Goal: Task Accomplishment & Management: Manage account settings

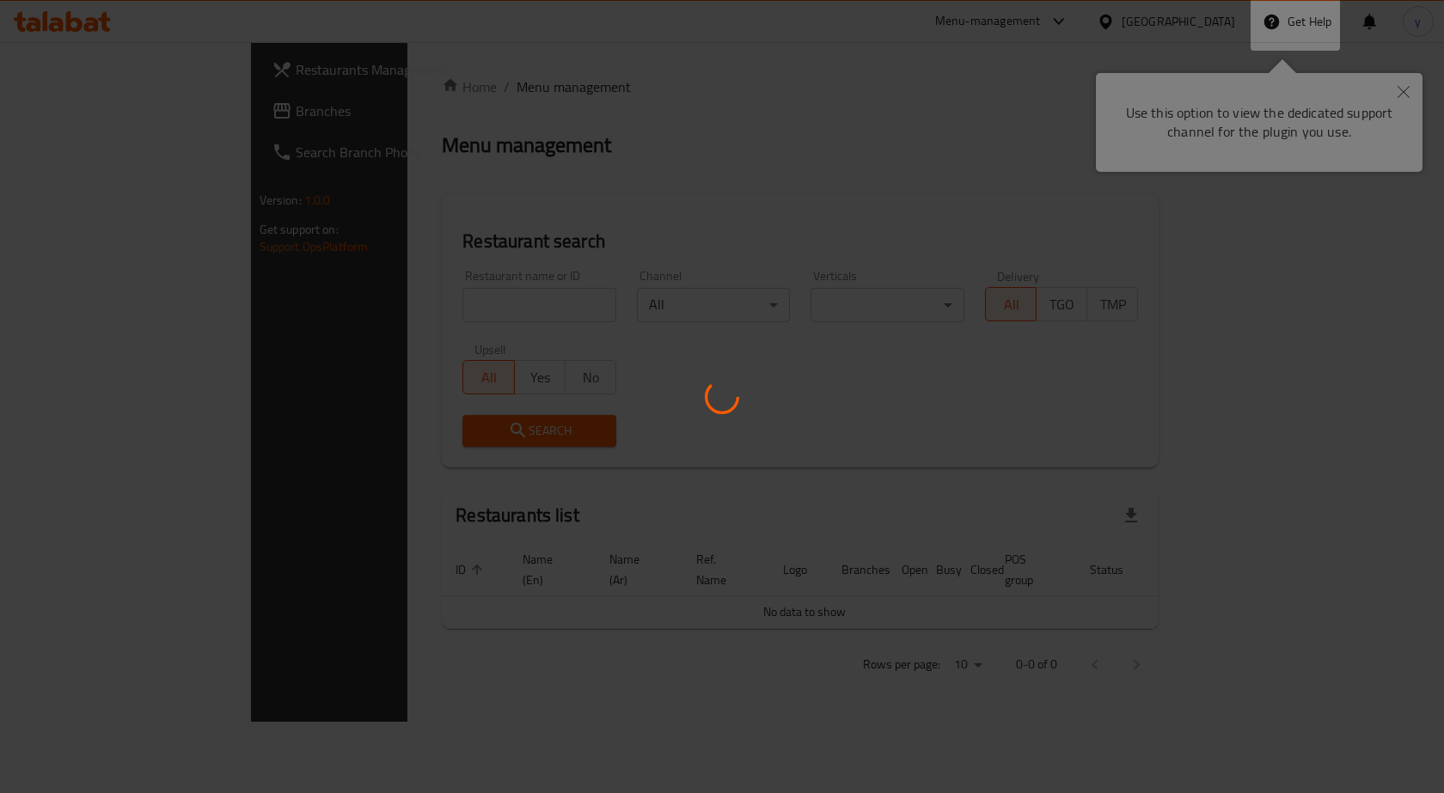
click at [1070, 209] on div at bounding box center [722, 396] width 1444 height 793
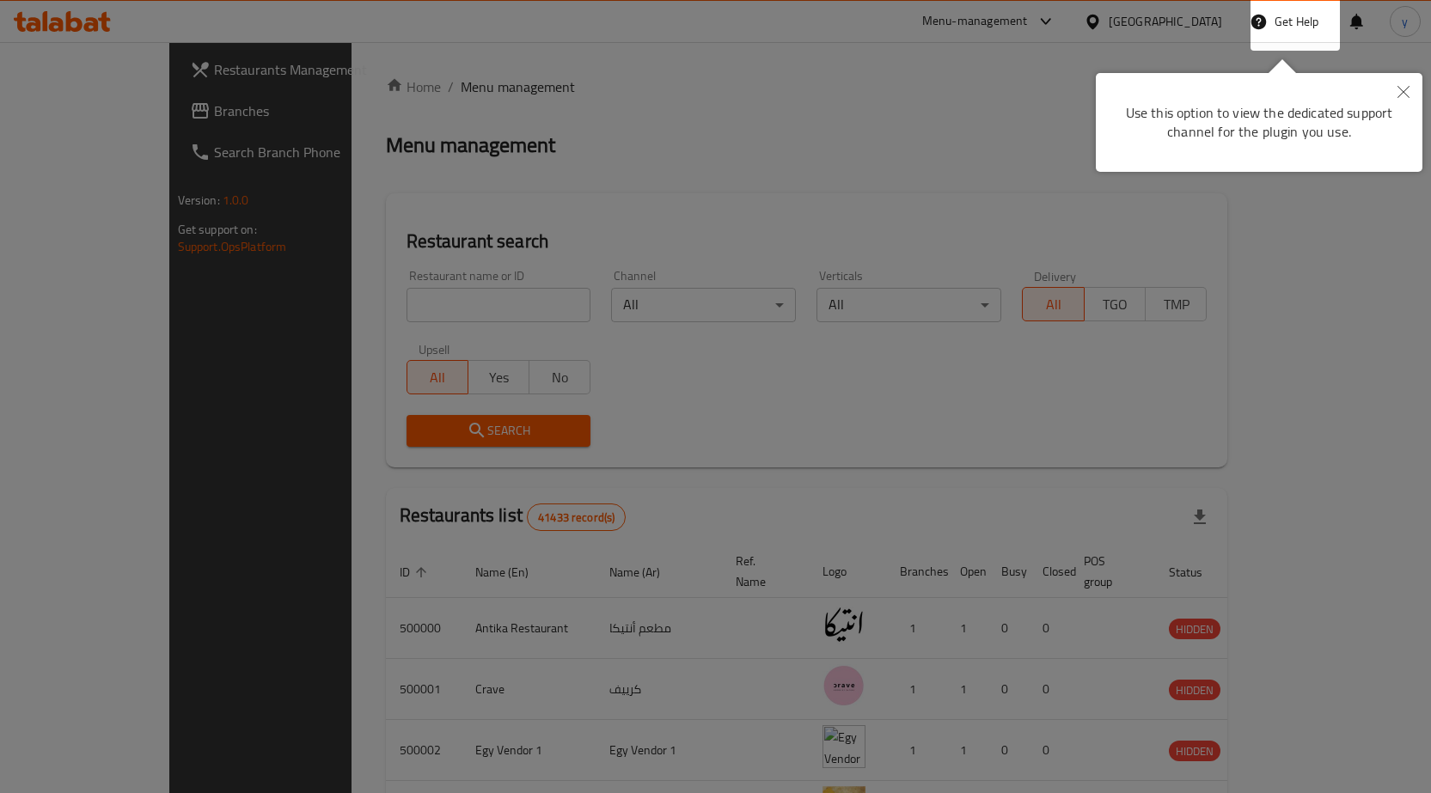
click at [1414, 91] on button "Close" at bounding box center [1403, 93] width 38 height 40
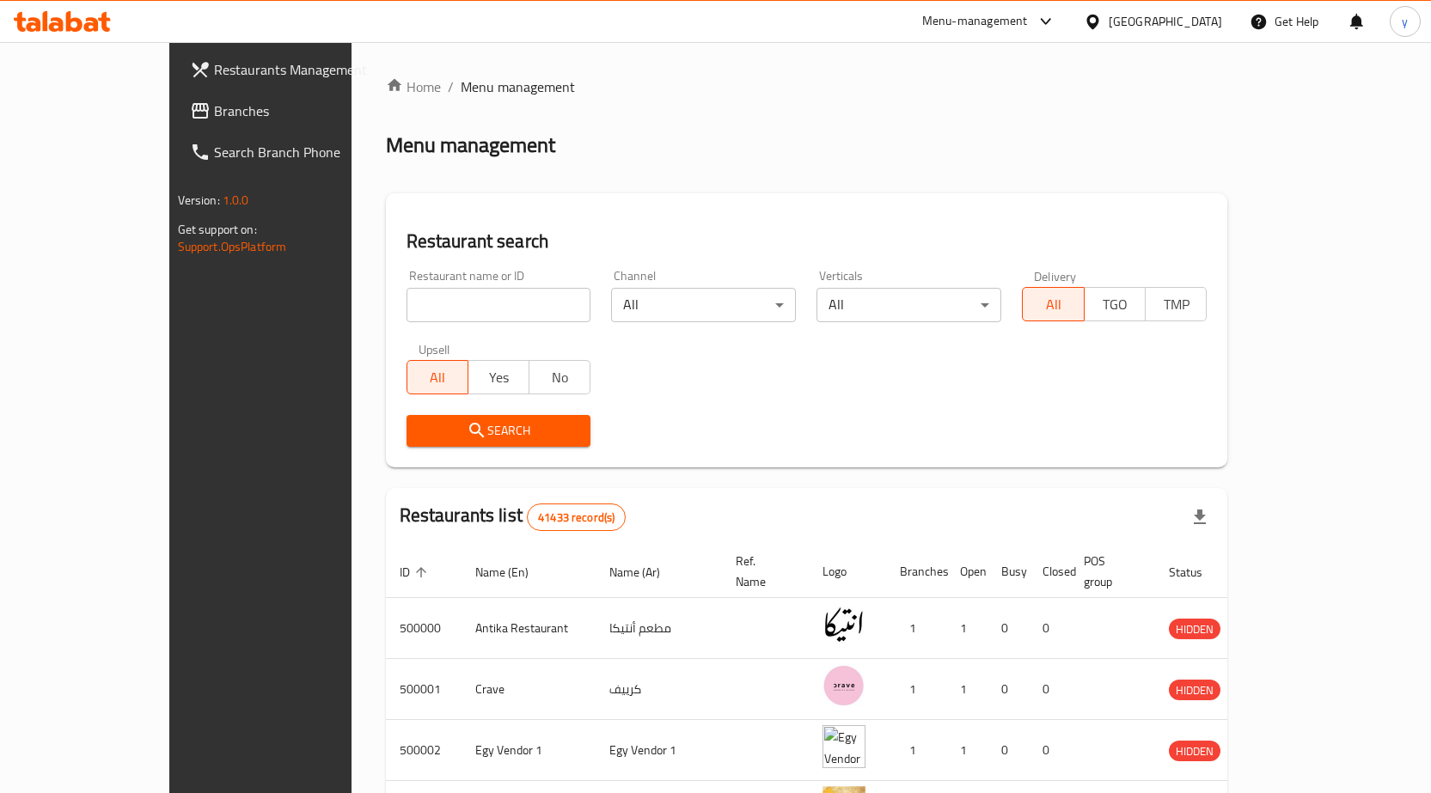
click at [1201, 21] on div "[GEOGRAPHIC_DATA]" at bounding box center [1165, 21] width 113 height 19
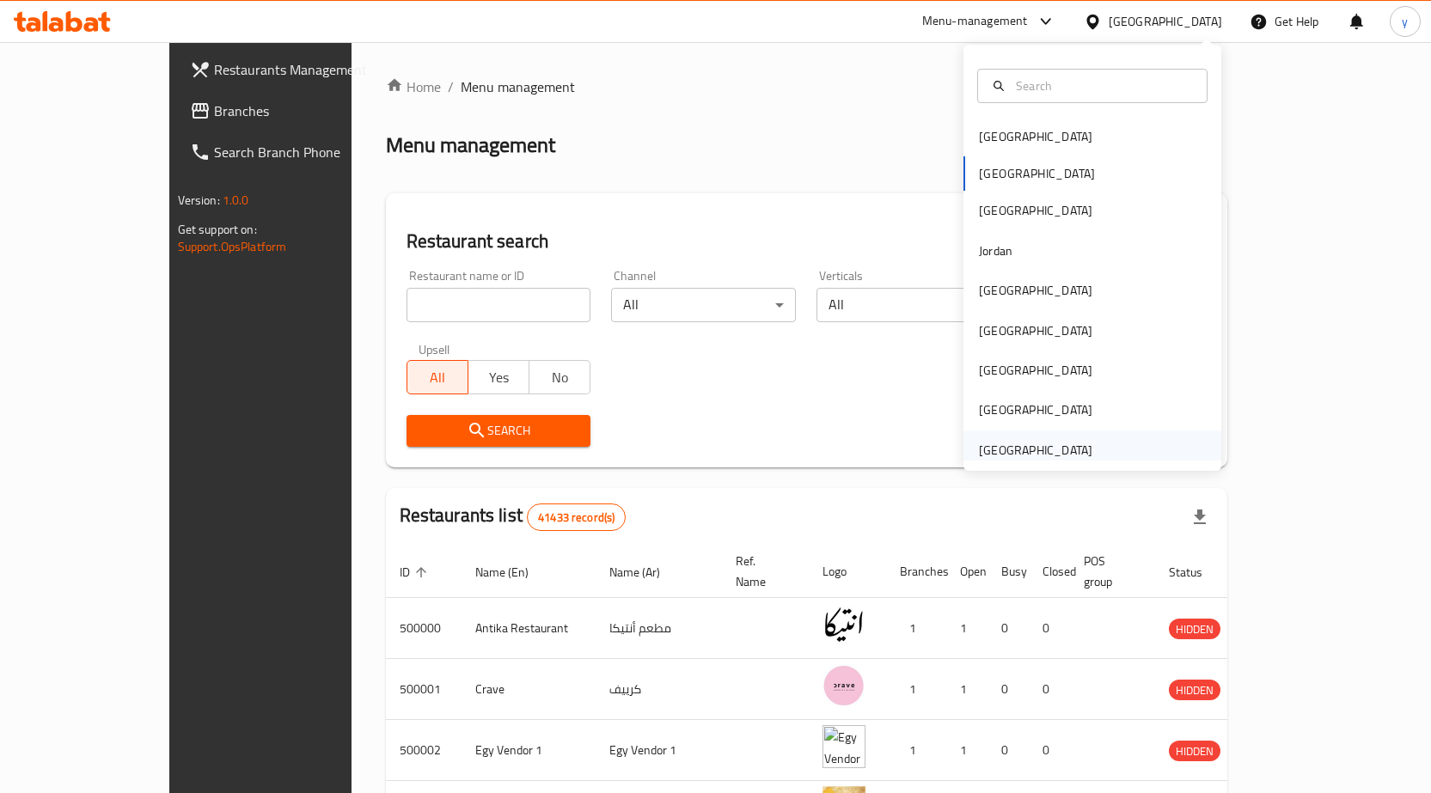
click at [1055, 449] on div "[GEOGRAPHIC_DATA]" at bounding box center [1035, 450] width 113 height 19
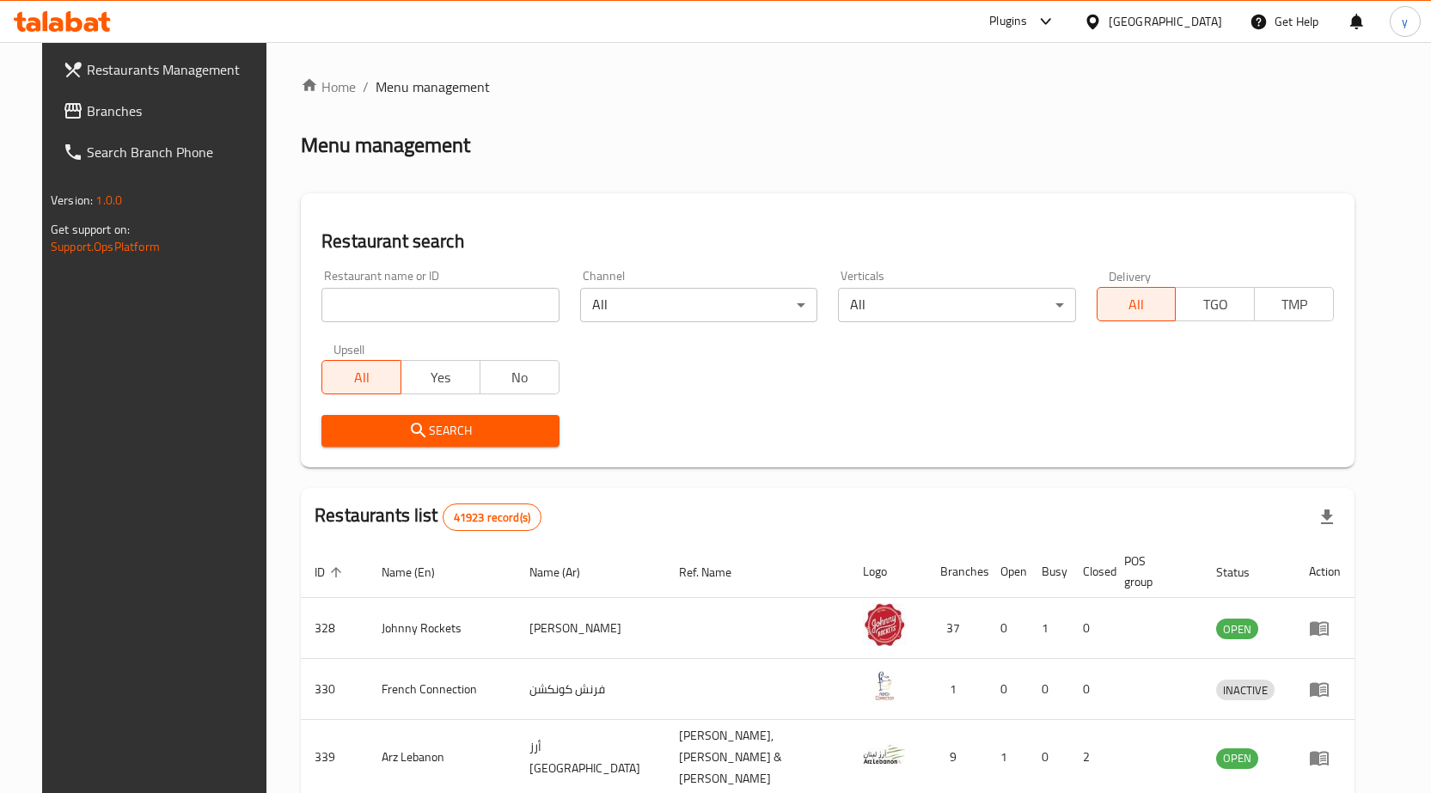
click at [125, 113] on span "Branches" at bounding box center [177, 111] width 180 height 21
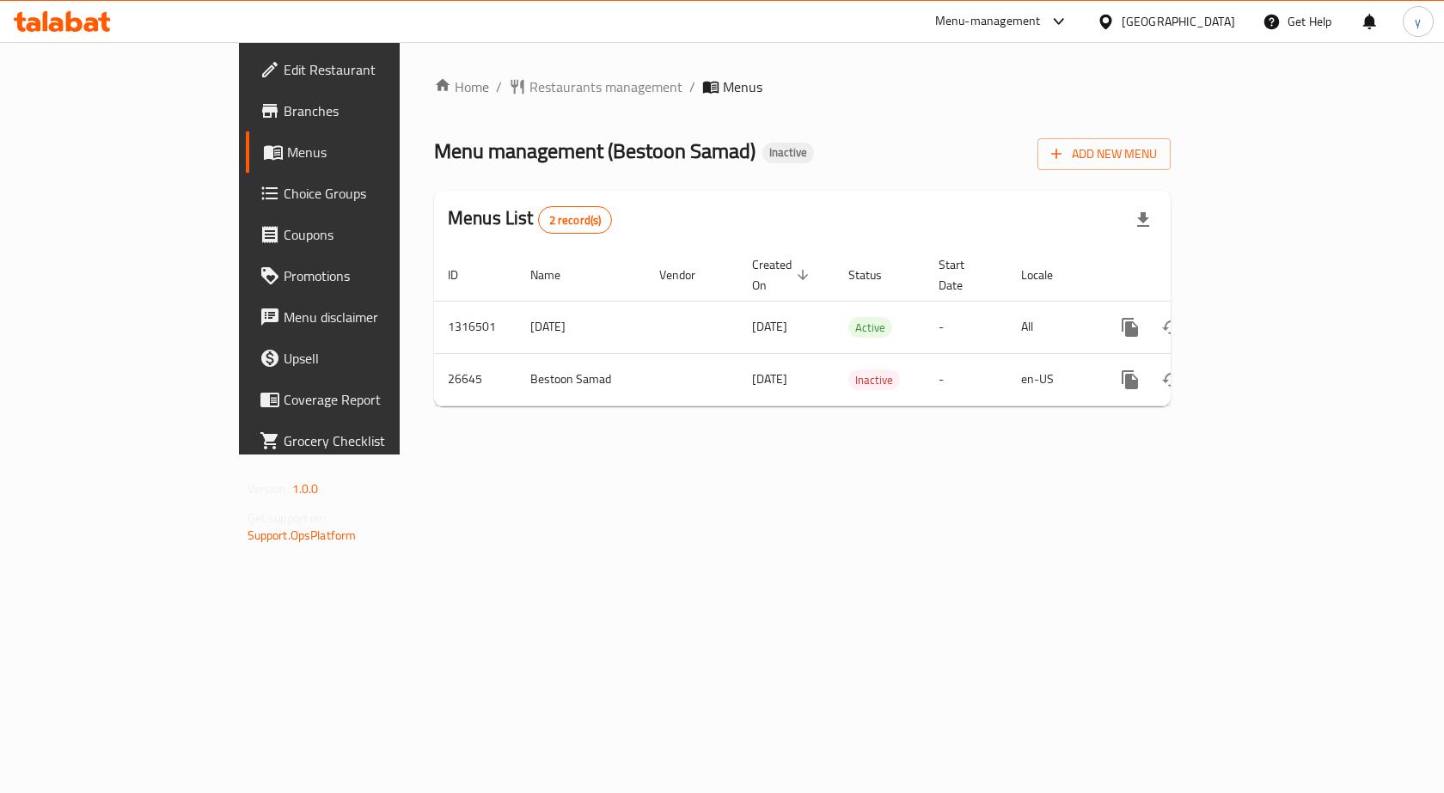
click at [287, 145] on span "Menus" at bounding box center [377, 152] width 180 height 21
click at [1170, 167] on button "Add New Menu" at bounding box center [1103, 154] width 133 height 32
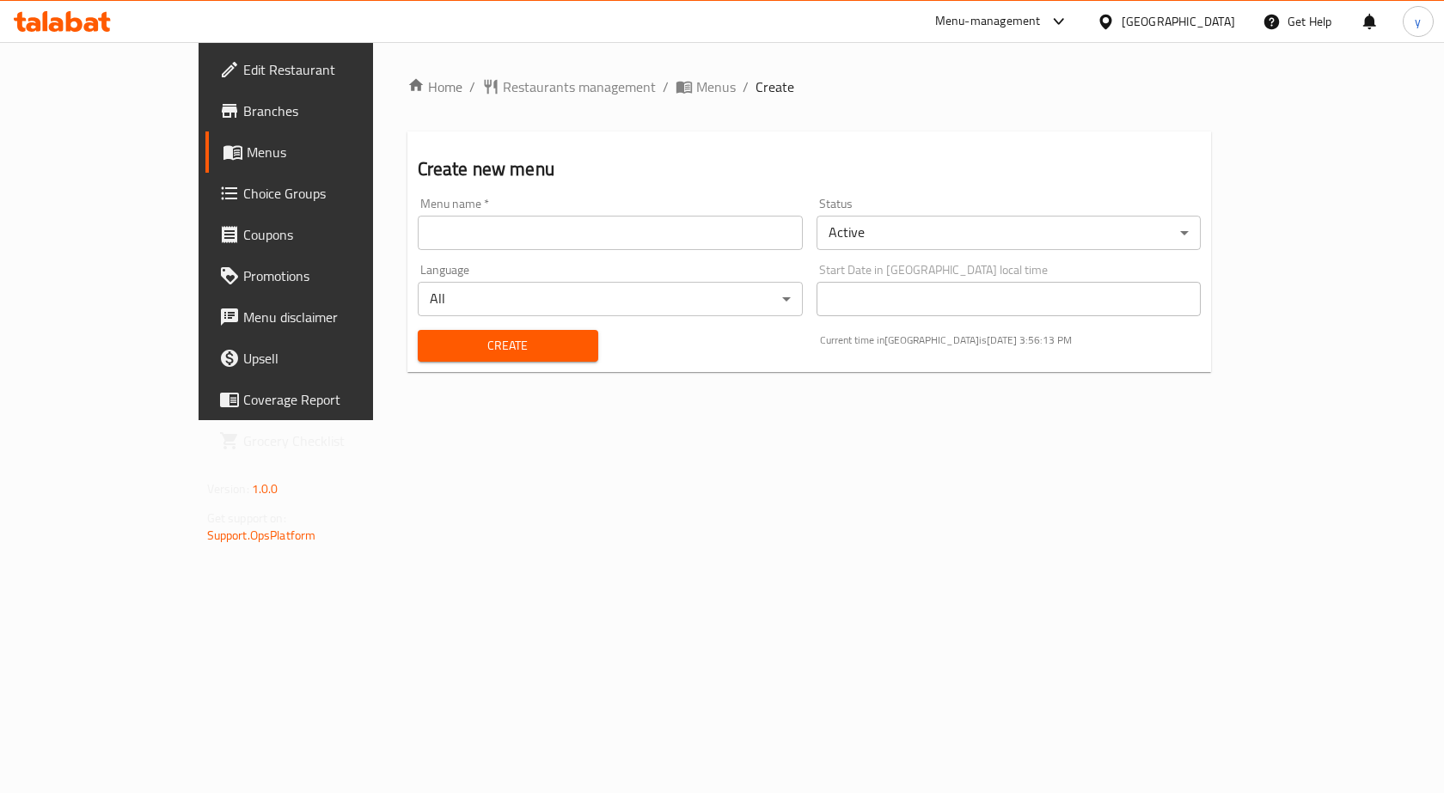
click at [247, 151] on span "Menus" at bounding box center [337, 152] width 180 height 21
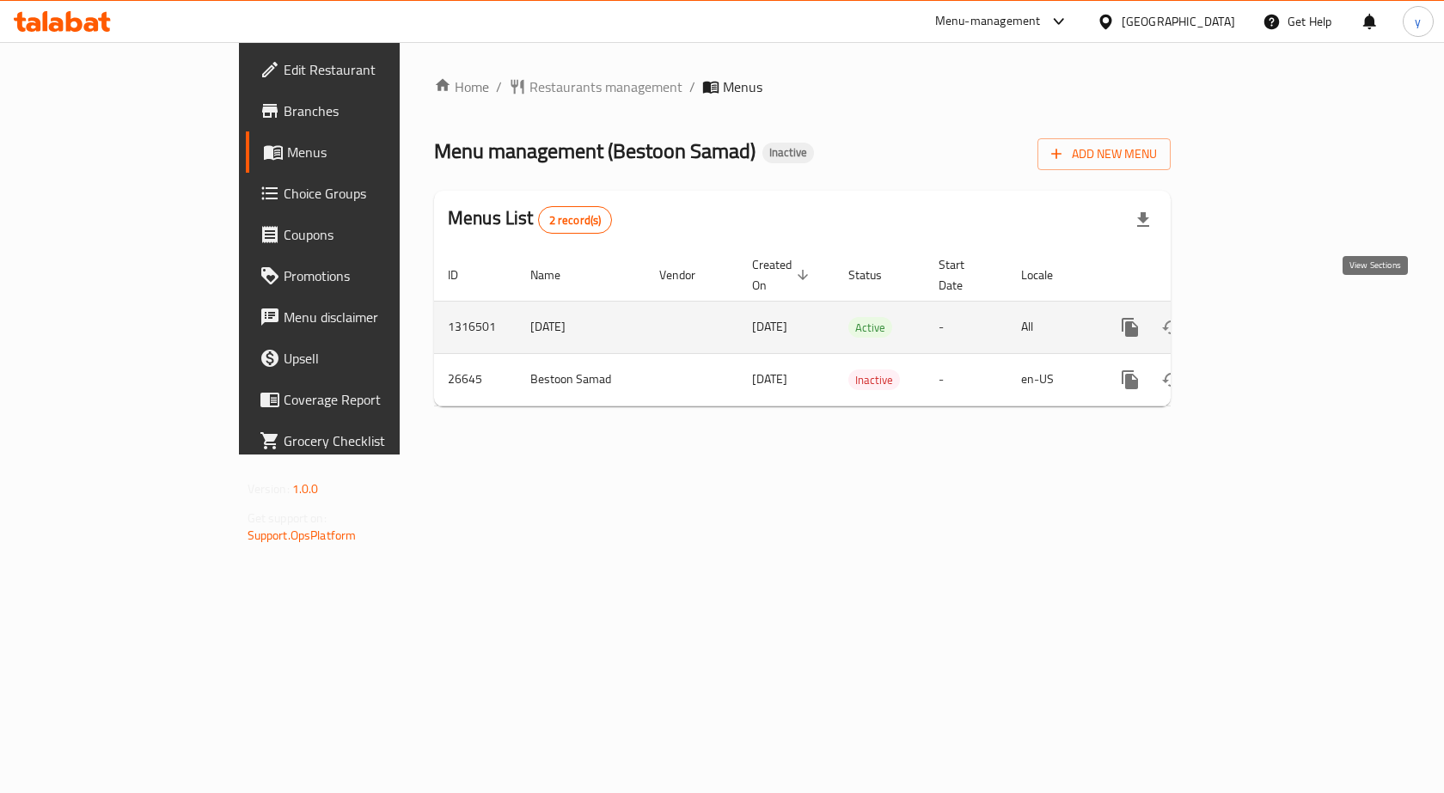
click at [1264, 317] on icon "enhanced table" at bounding box center [1253, 327] width 21 height 21
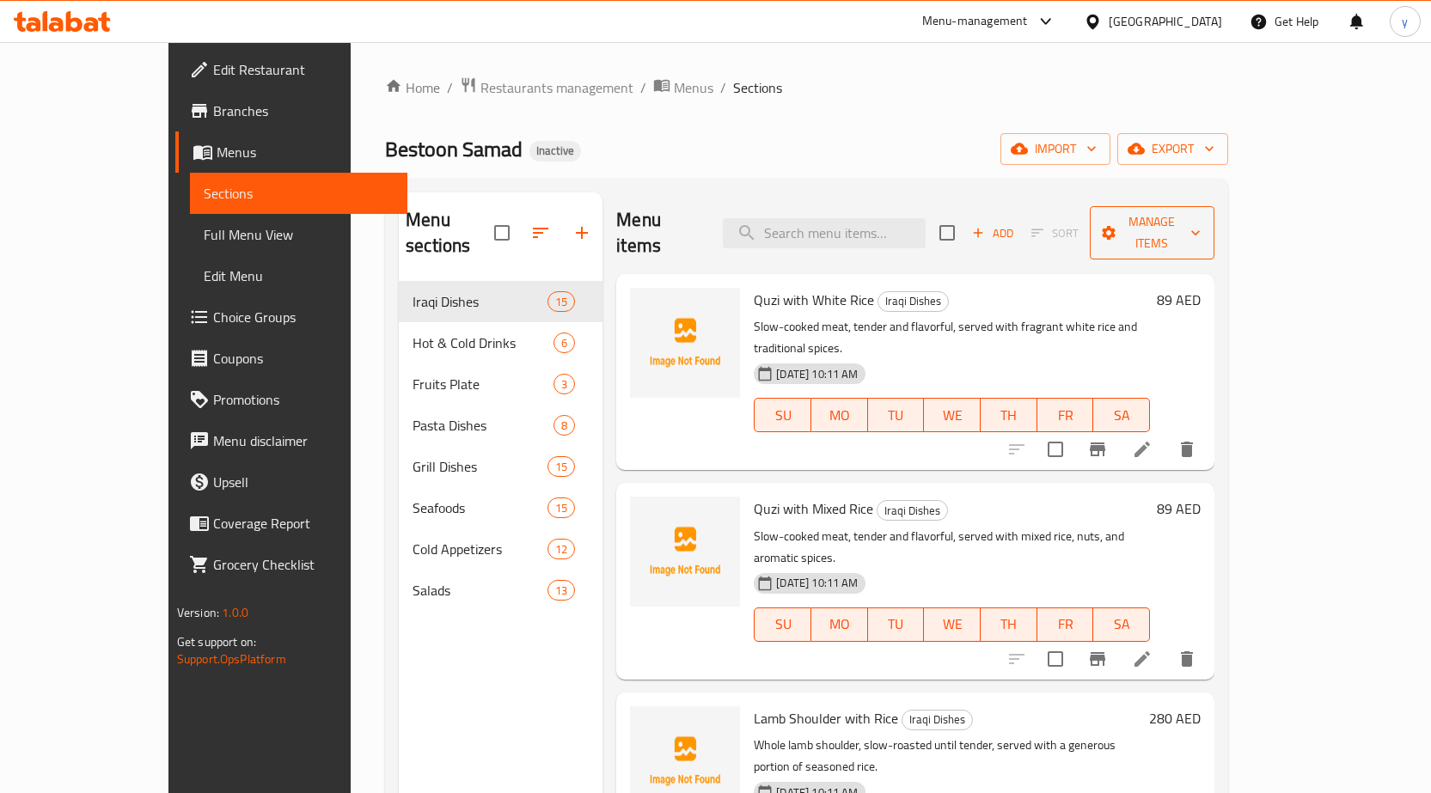
click at [1201, 214] on span "Manage items" at bounding box center [1151, 232] width 97 height 43
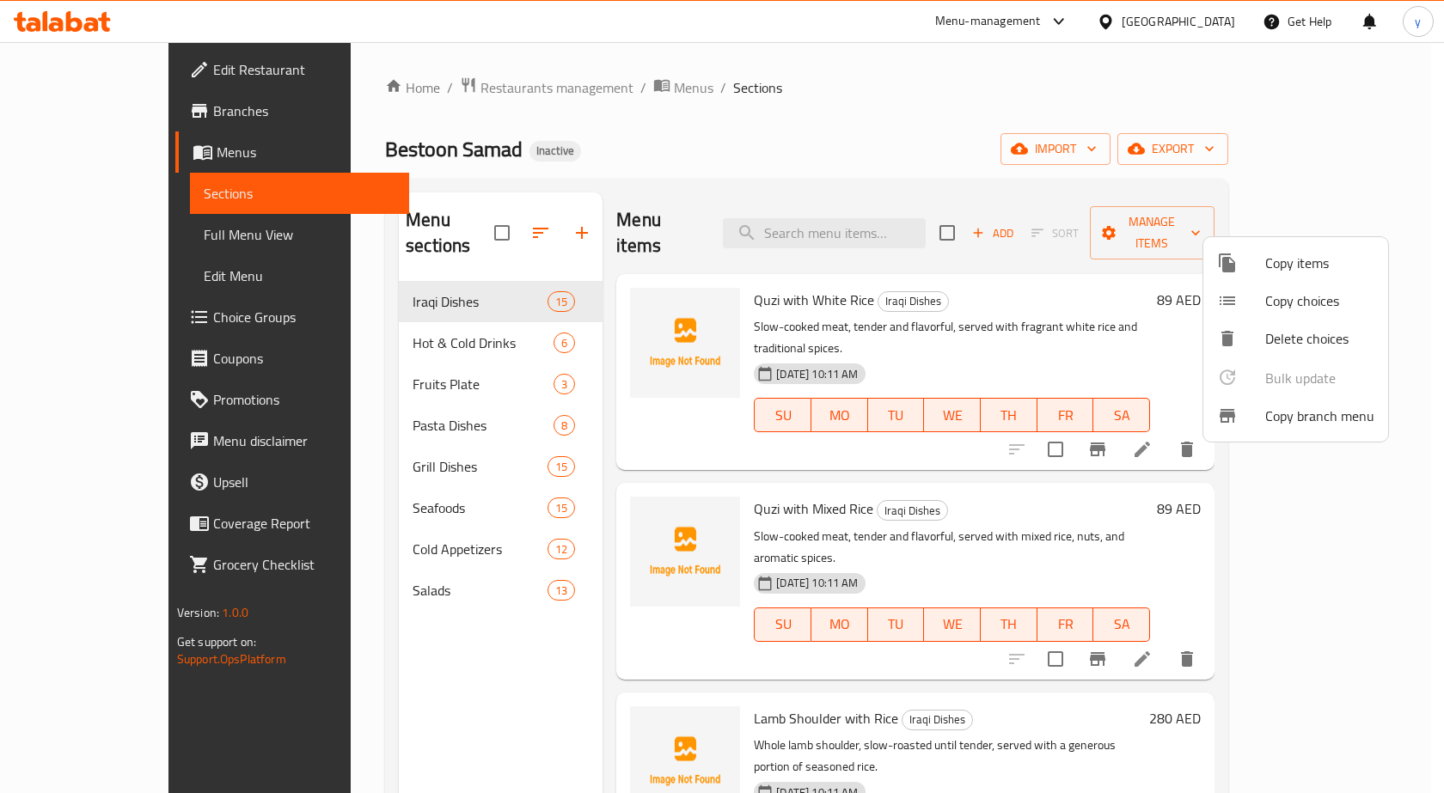
click at [1279, 192] on div at bounding box center [722, 396] width 1444 height 793
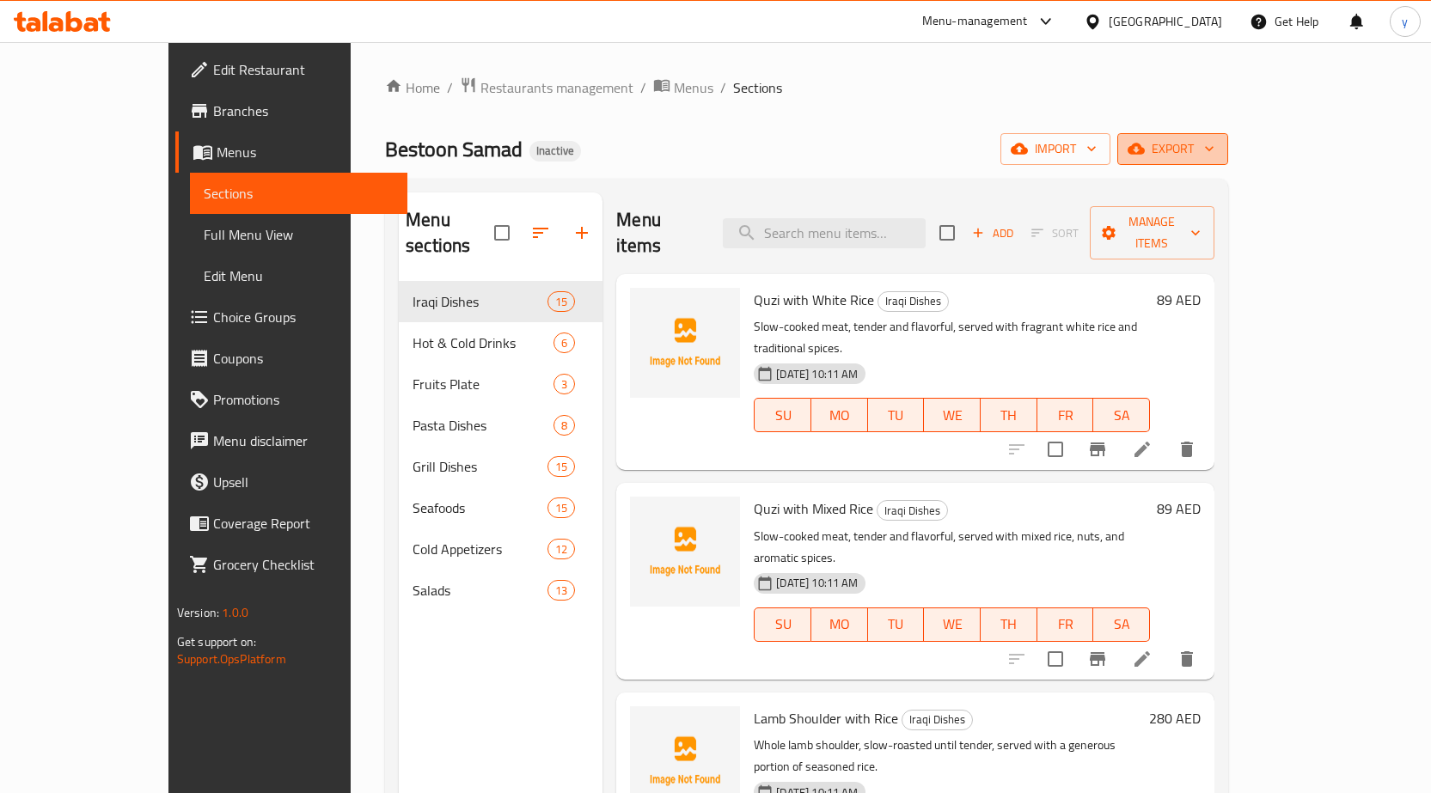
click at [1214, 153] on span "export" at bounding box center [1172, 148] width 83 height 21
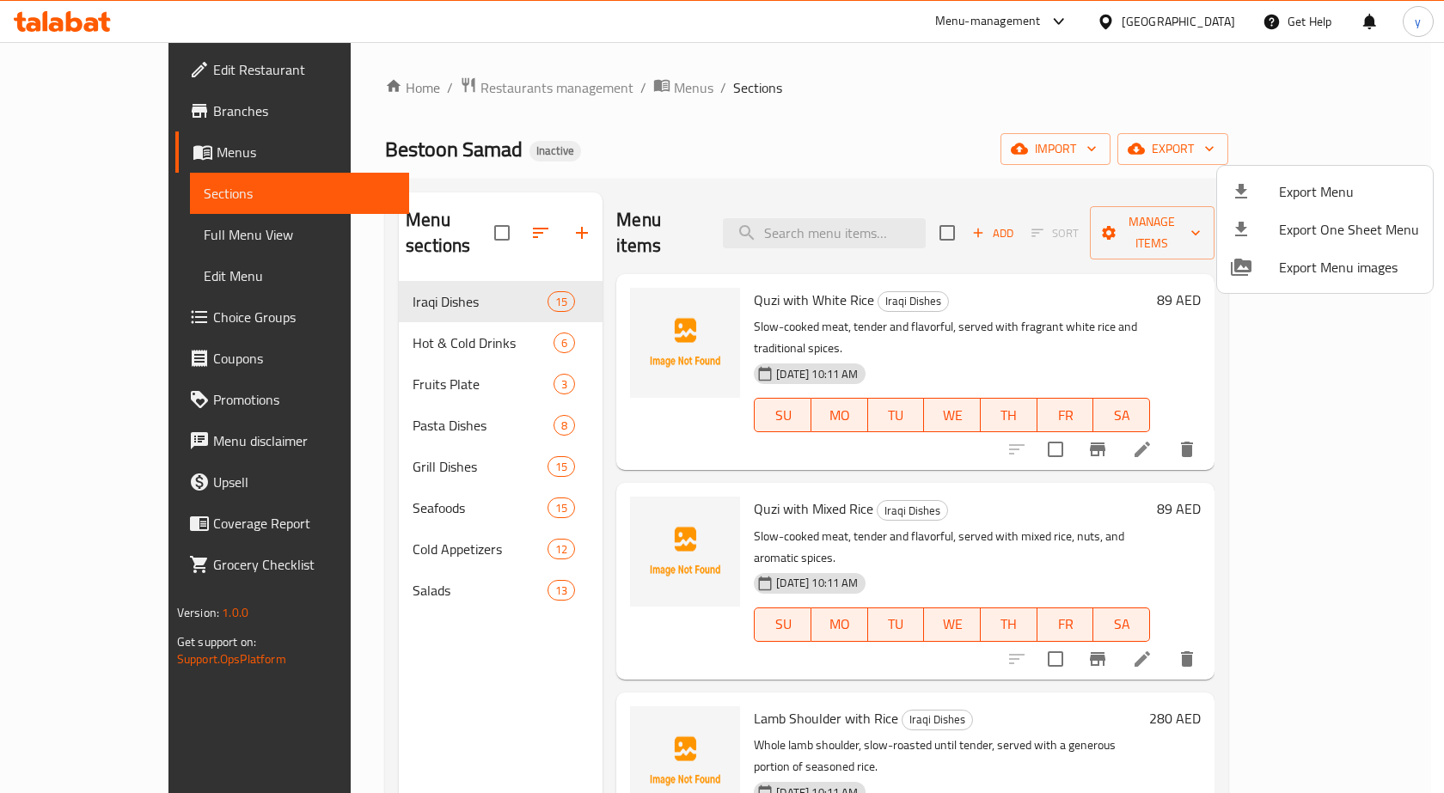
click at [1251, 153] on div at bounding box center [722, 396] width 1444 height 793
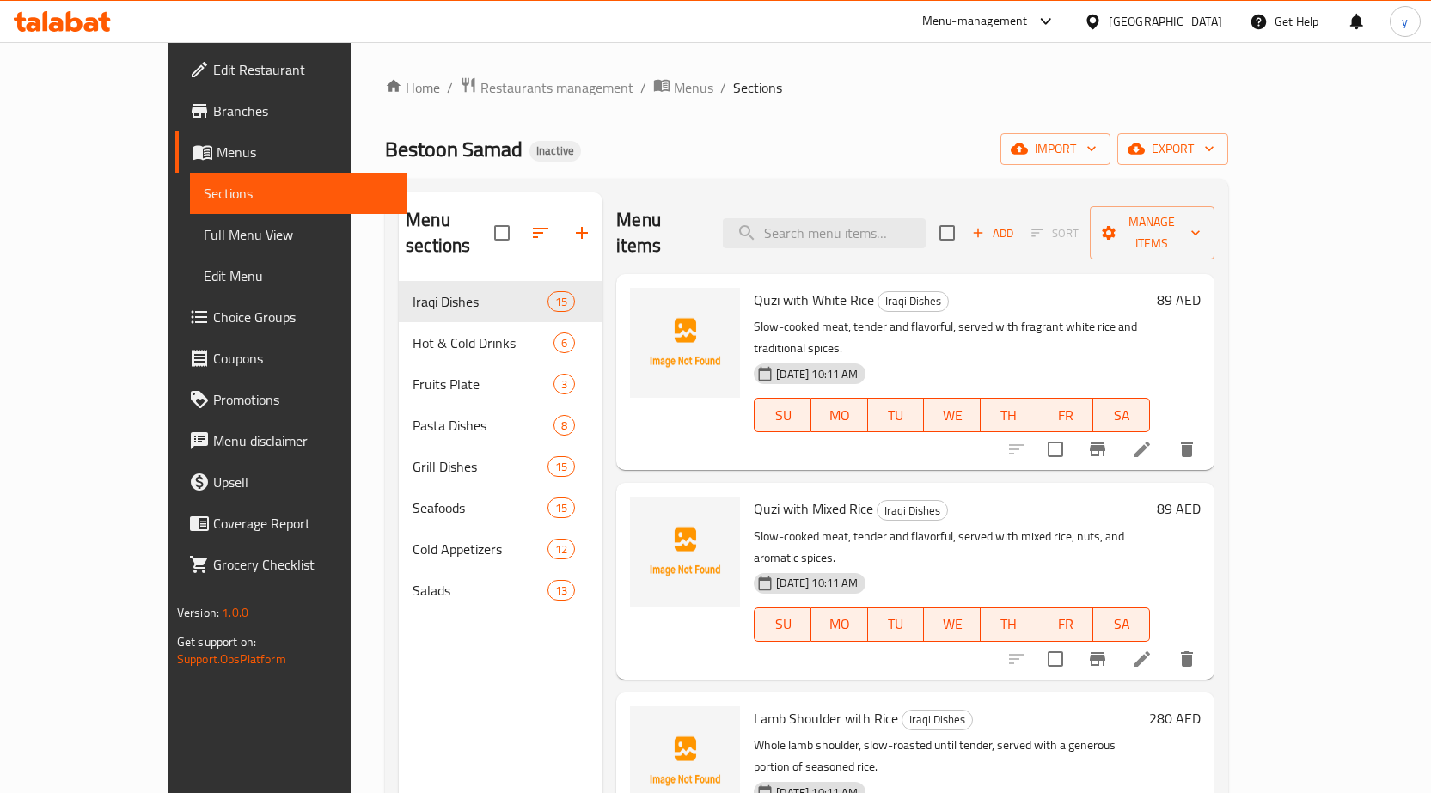
click at [1100, 153] on icon "button" at bounding box center [1091, 148] width 17 height 17
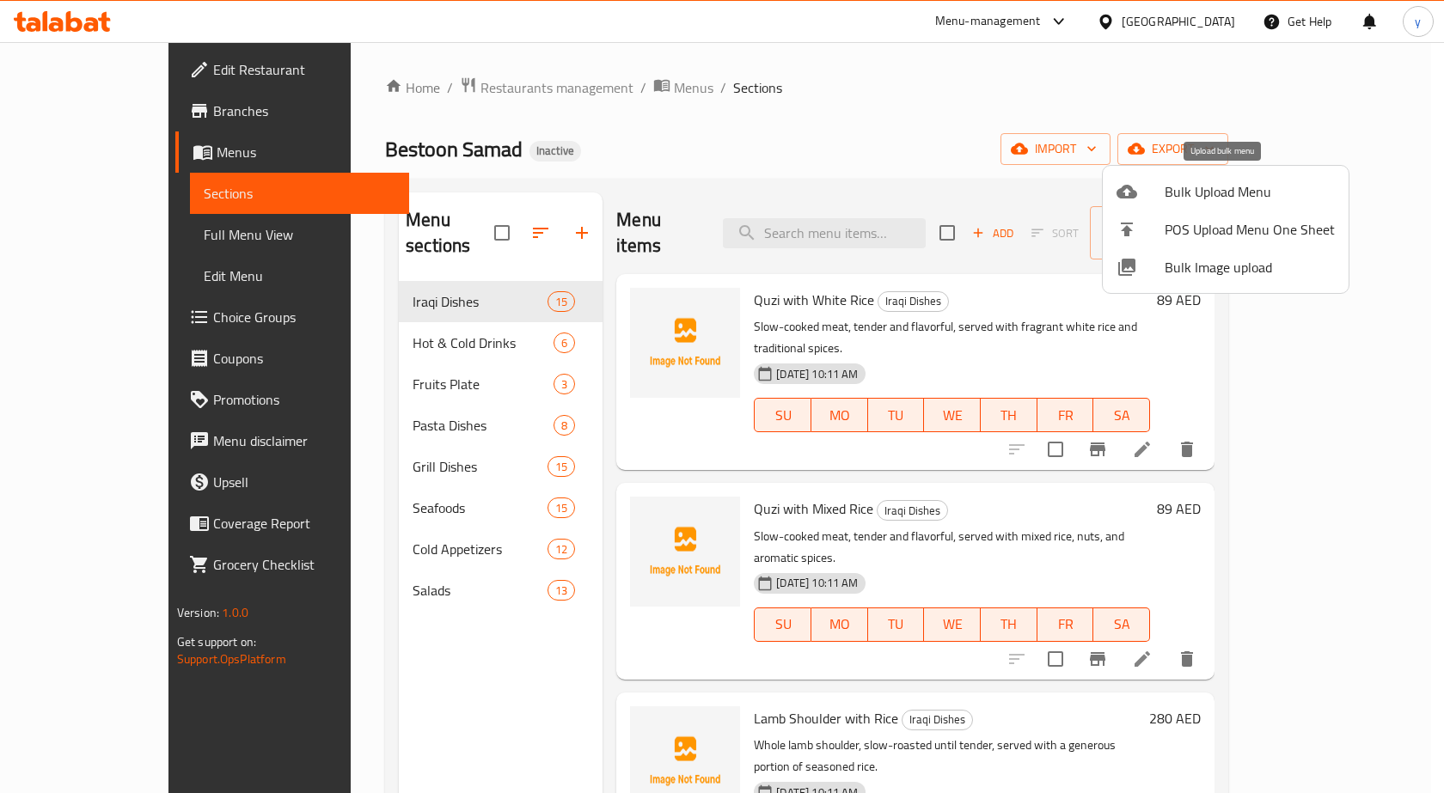
click at [1238, 182] on span "Bulk Upload Menu" at bounding box center [1249, 191] width 170 height 21
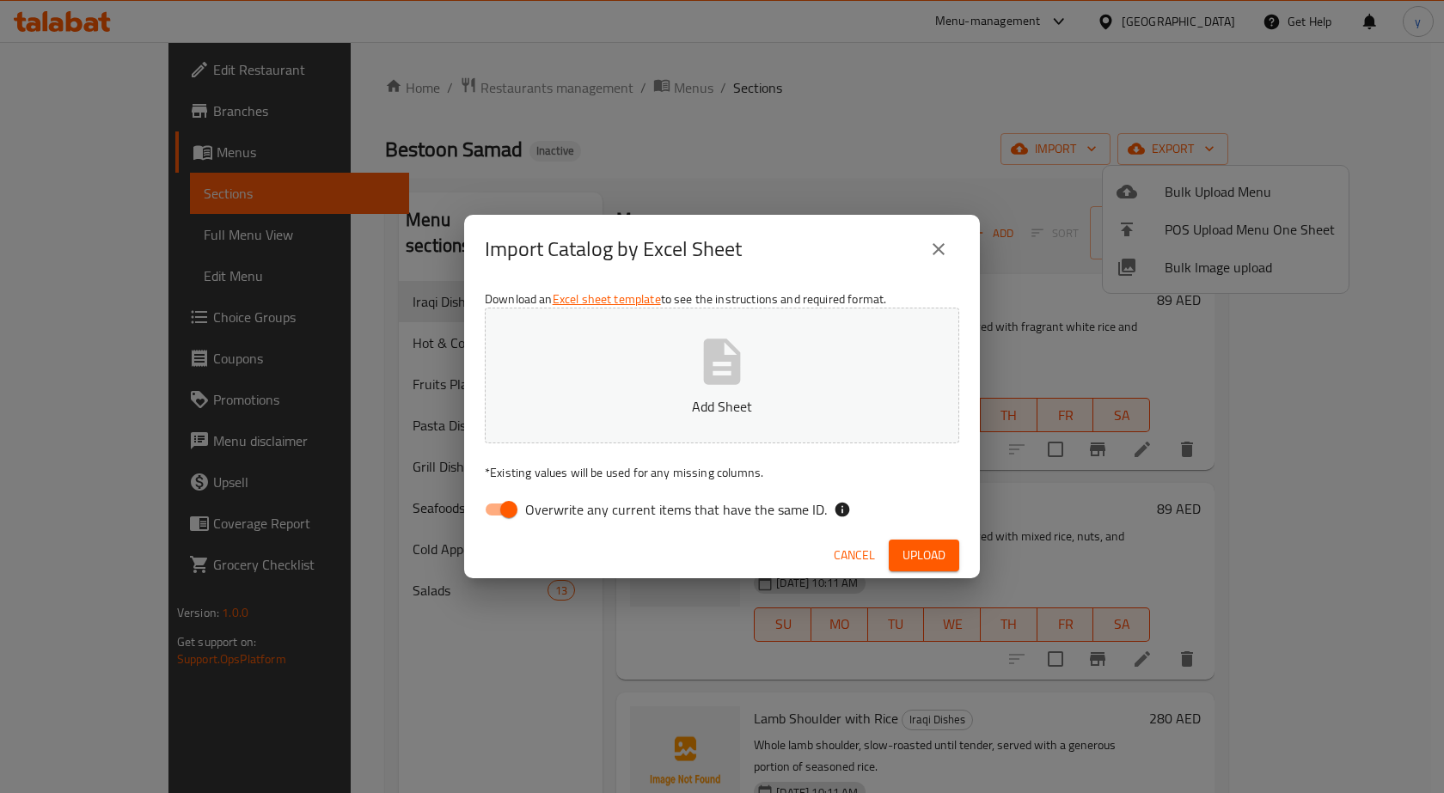
click at [511, 506] on input "Overwrite any current items that have the same ID." at bounding box center [509, 509] width 98 height 33
checkbox input "false"
click at [639, 339] on button "Add Sheet" at bounding box center [722, 376] width 474 height 136
click at [923, 553] on span "Upload" at bounding box center [923, 555] width 43 height 21
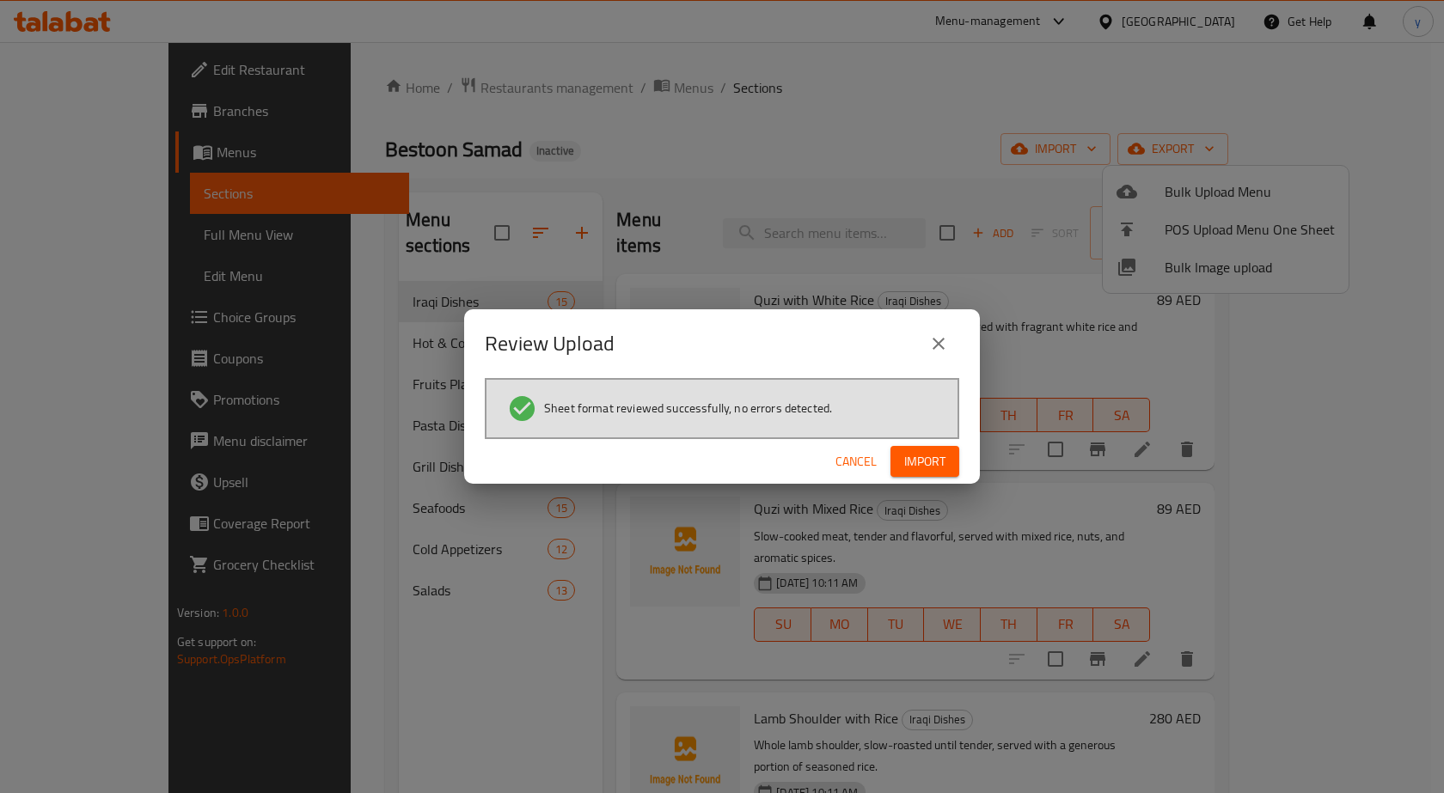
click at [911, 477] on button "Import" at bounding box center [924, 462] width 69 height 32
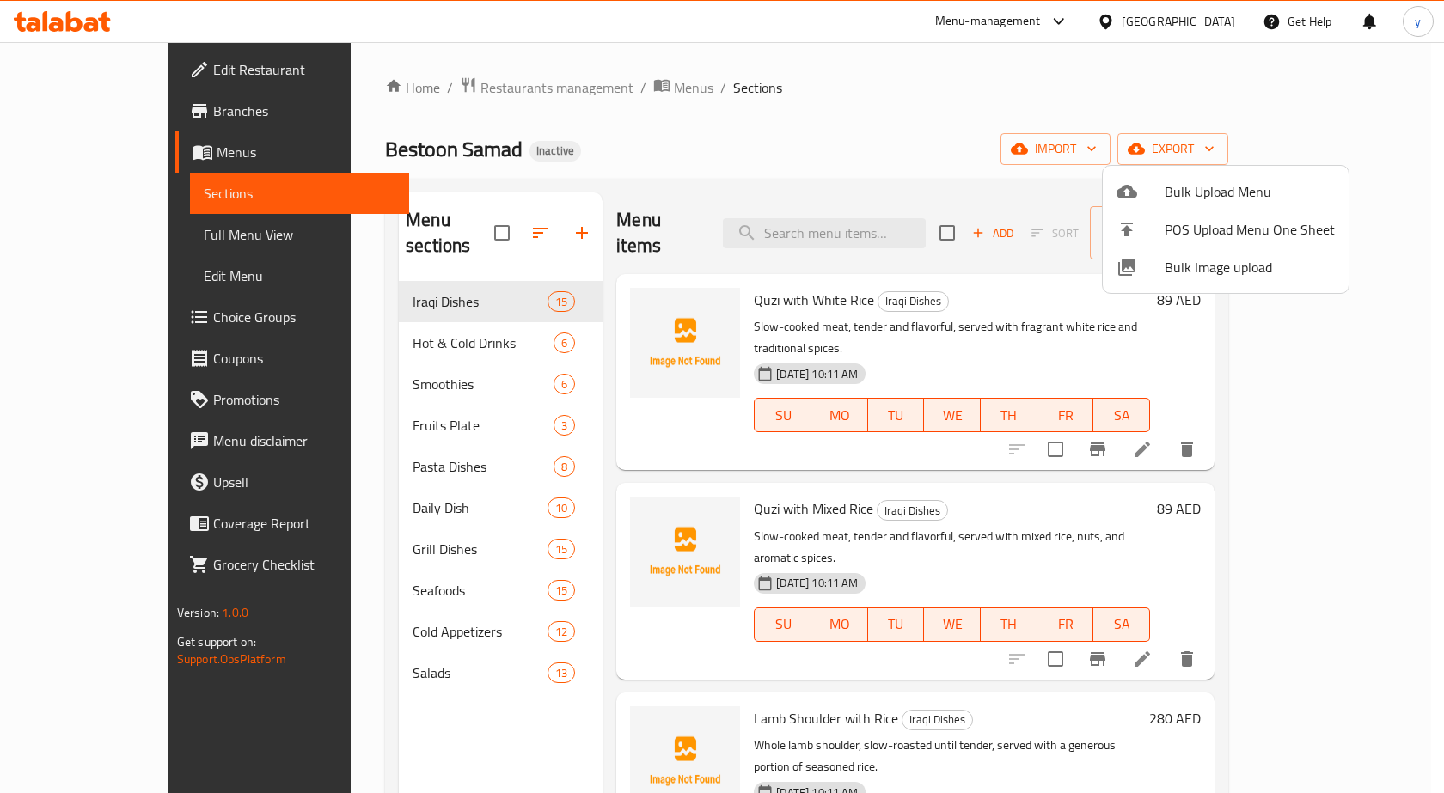
click at [112, 232] on div at bounding box center [722, 396] width 1444 height 793
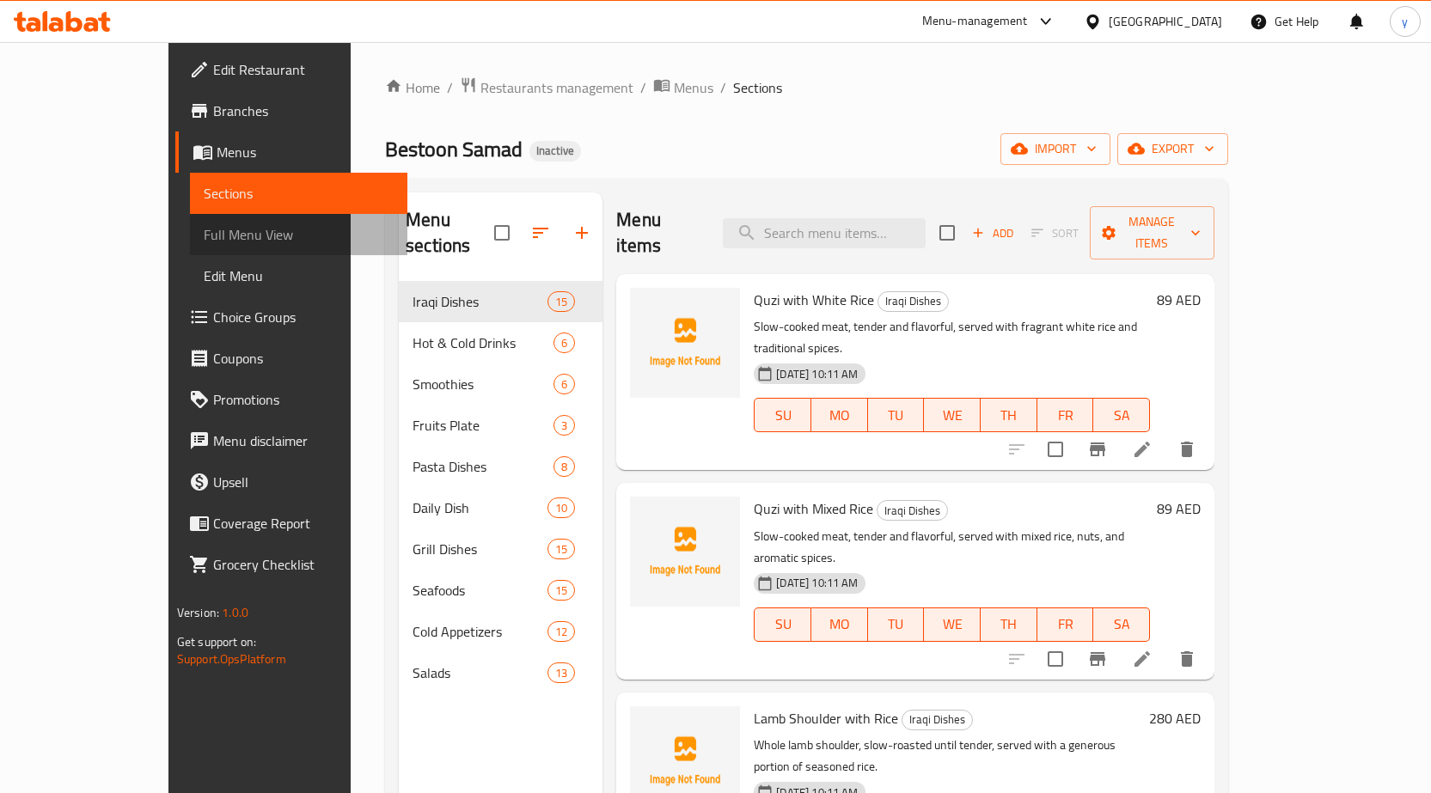
click at [204, 228] on span "Full Menu View" at bounding box center [299, 234] width 190 height 21
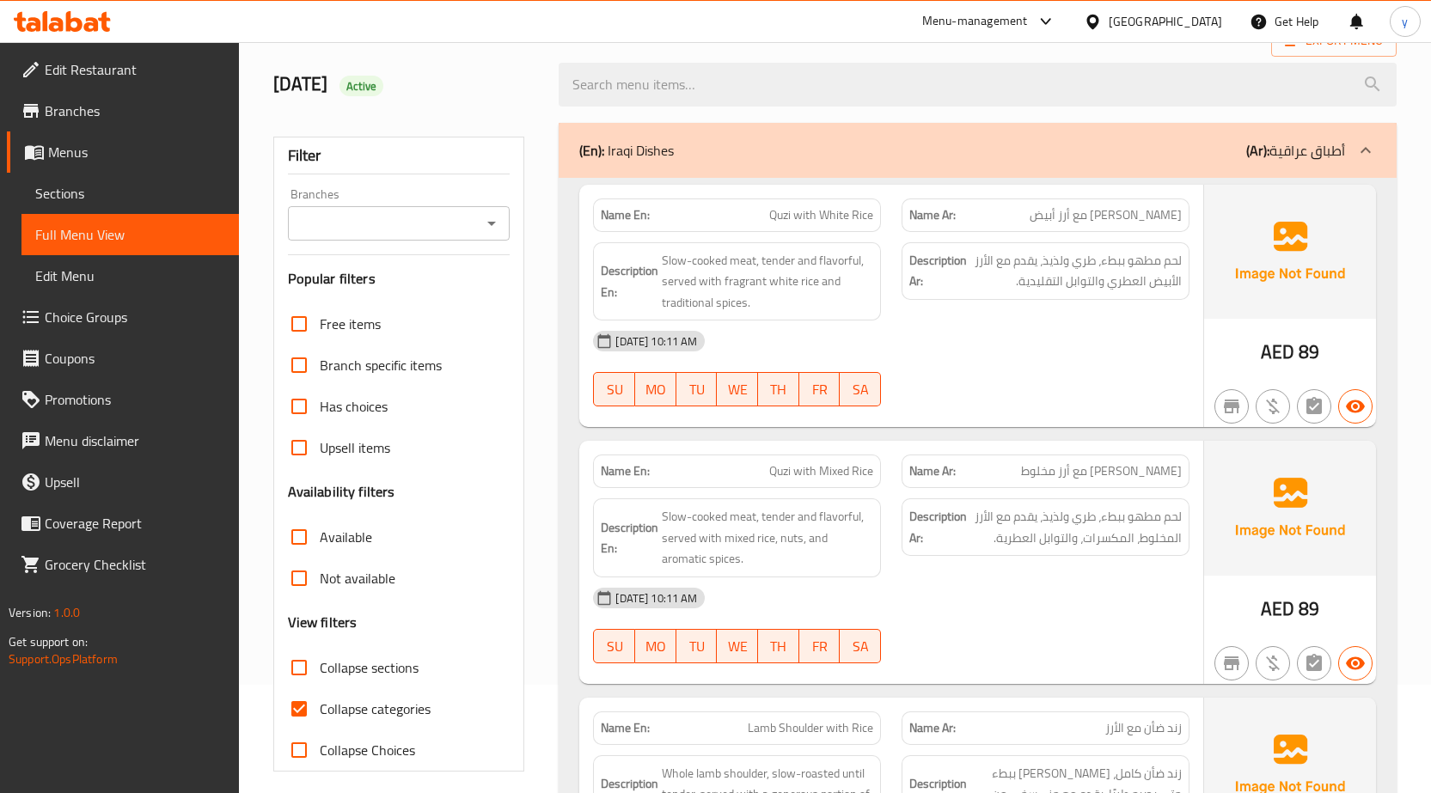
scroll to position [344, 0]
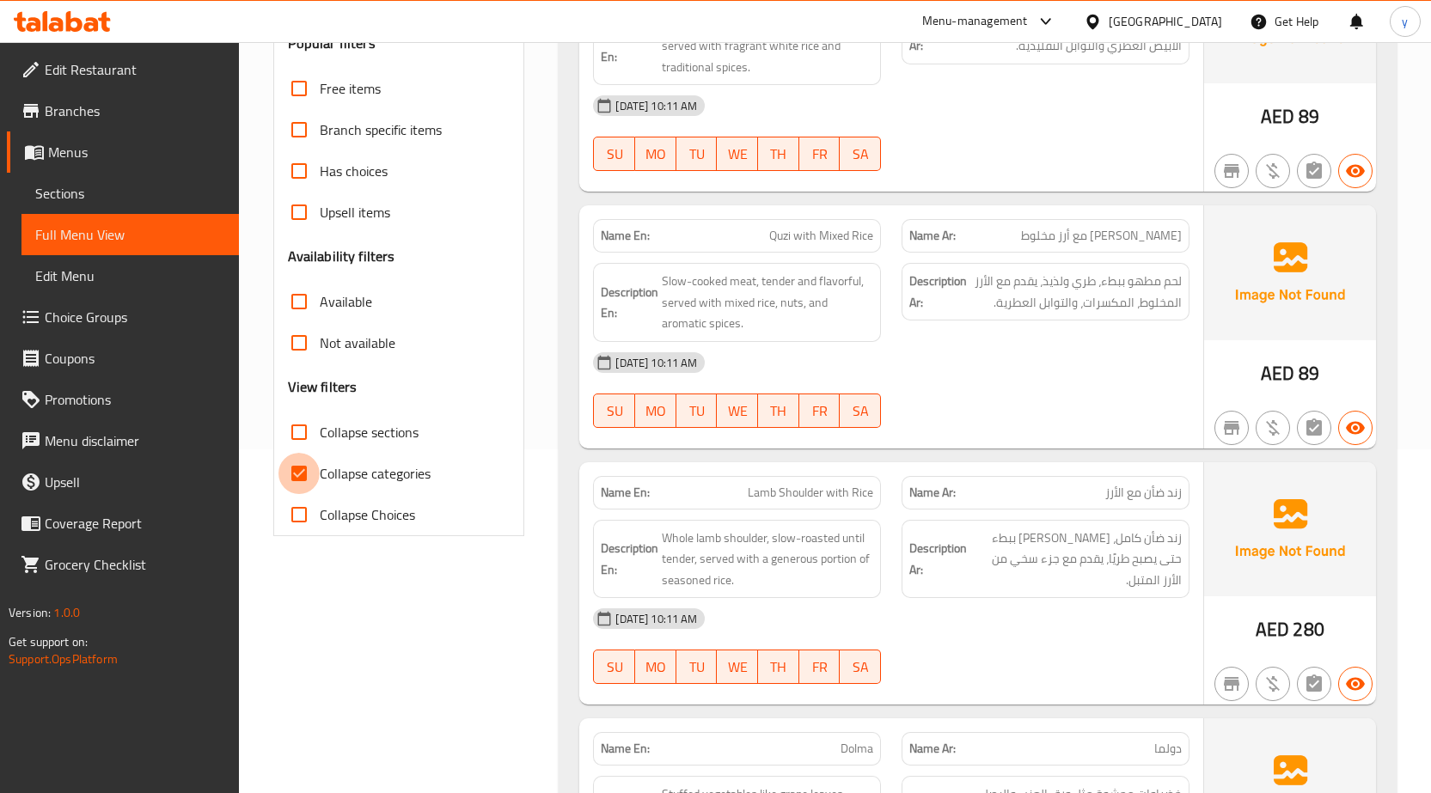
click at [309, 484] on input "Collapse categories" at bounding box center [298, 473] width 41 height 41
checkbox input "false"
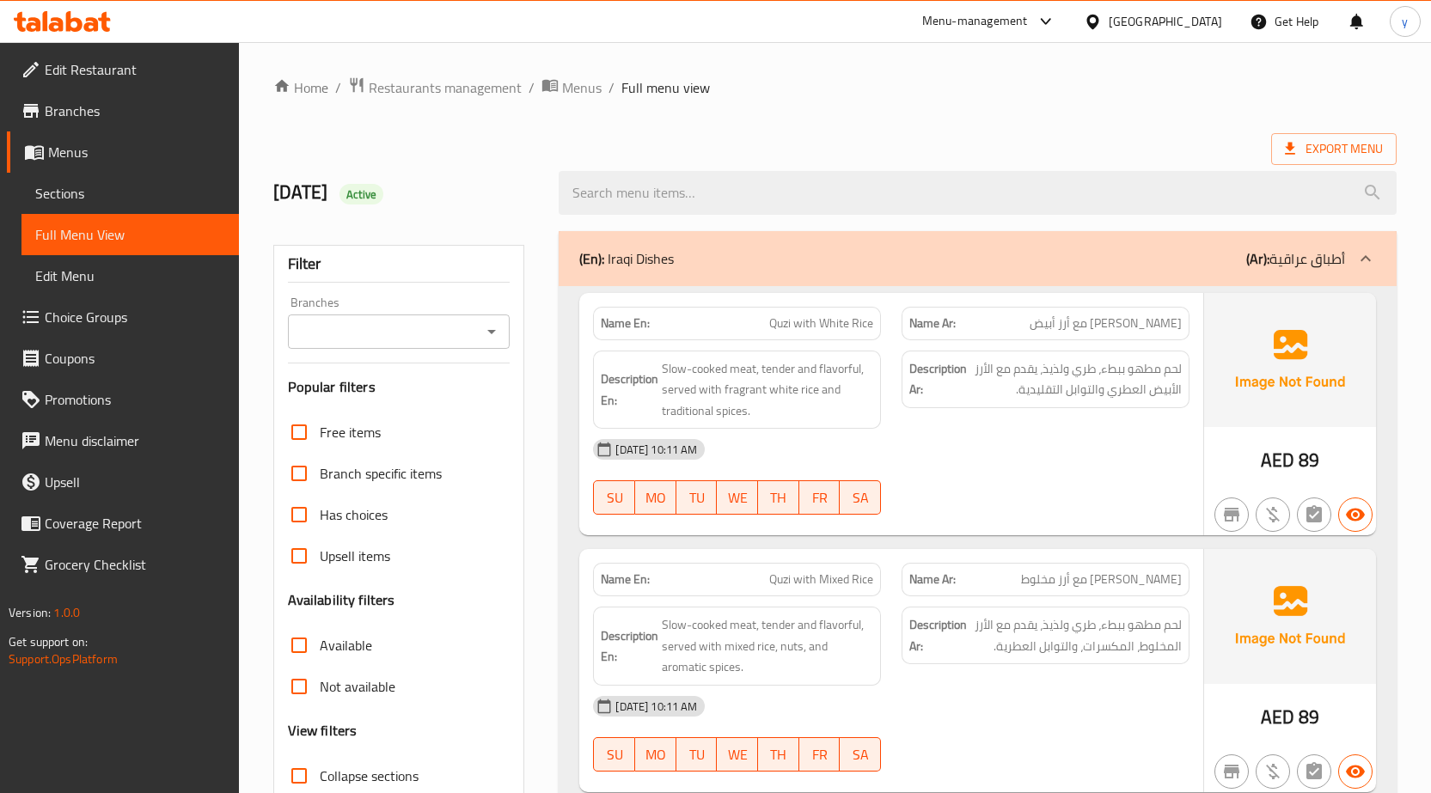
click at [1289, 269] on p "(Ar): أطباق عراقية" at bounding box center [1295, 258] width 99 height 21
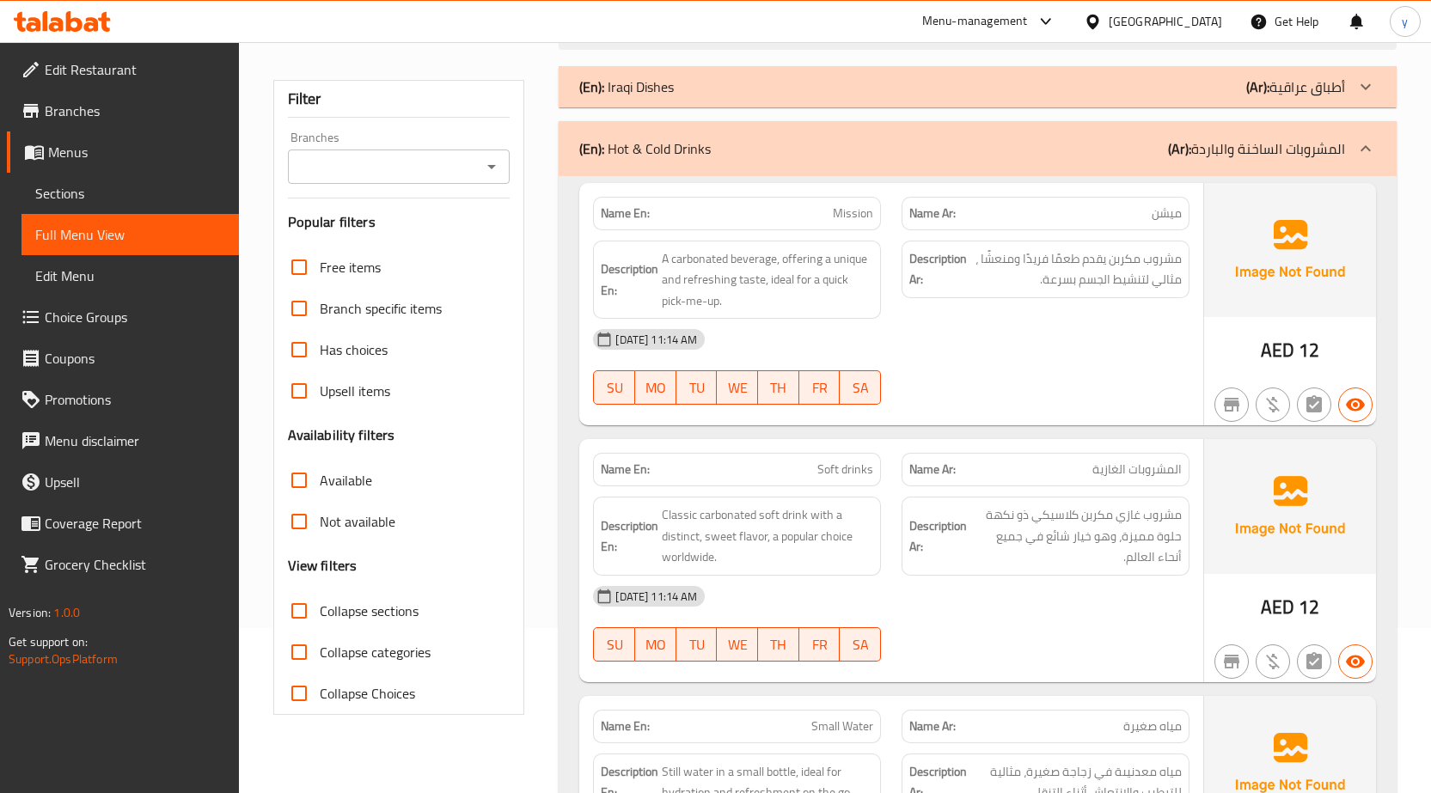
scroll to position [172, 0]
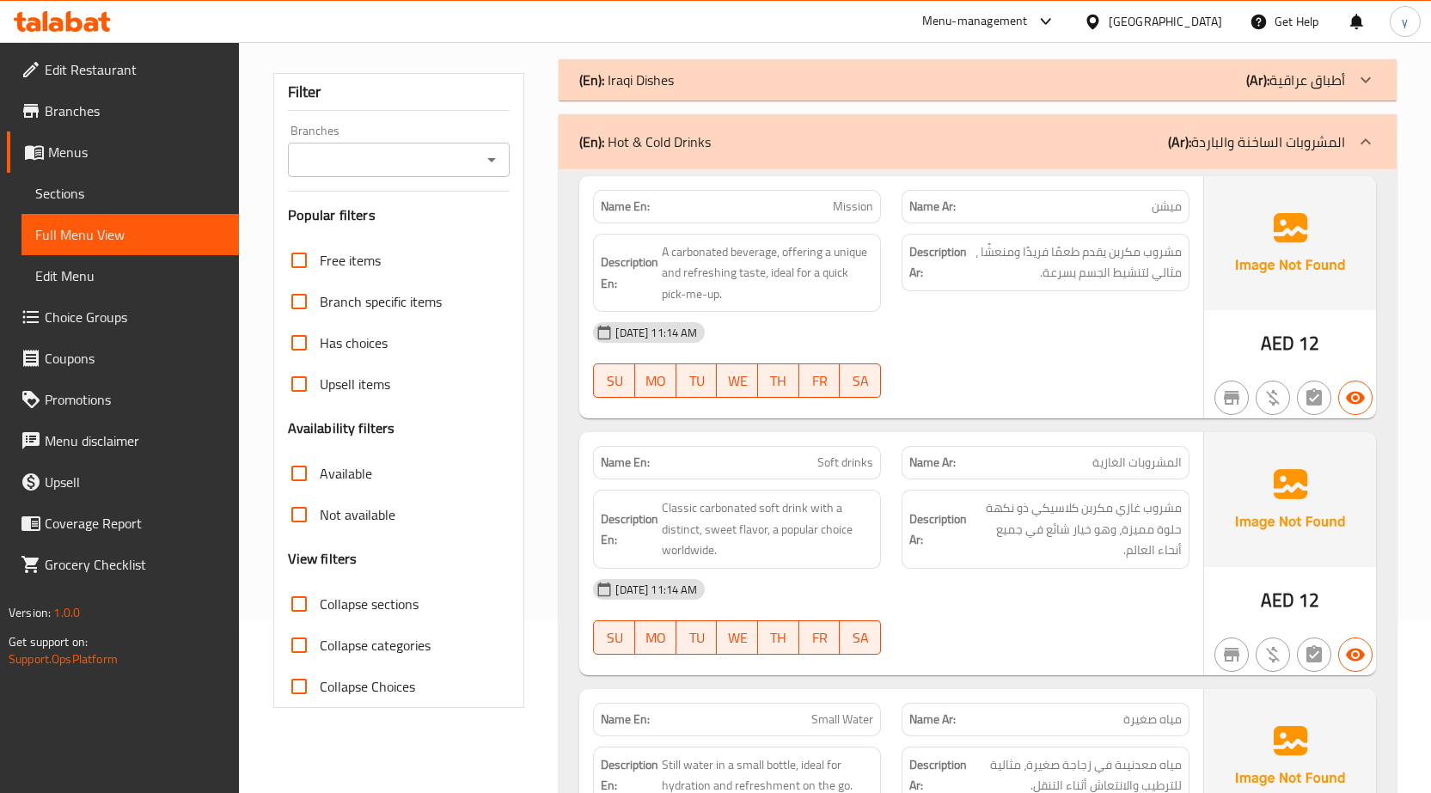
click at [1035, 135] on div "(En): Hot & Cold Drinks (Ar): المشروبات الساخنة والباردة" at bounding box center [962, 141] width 766 height 21
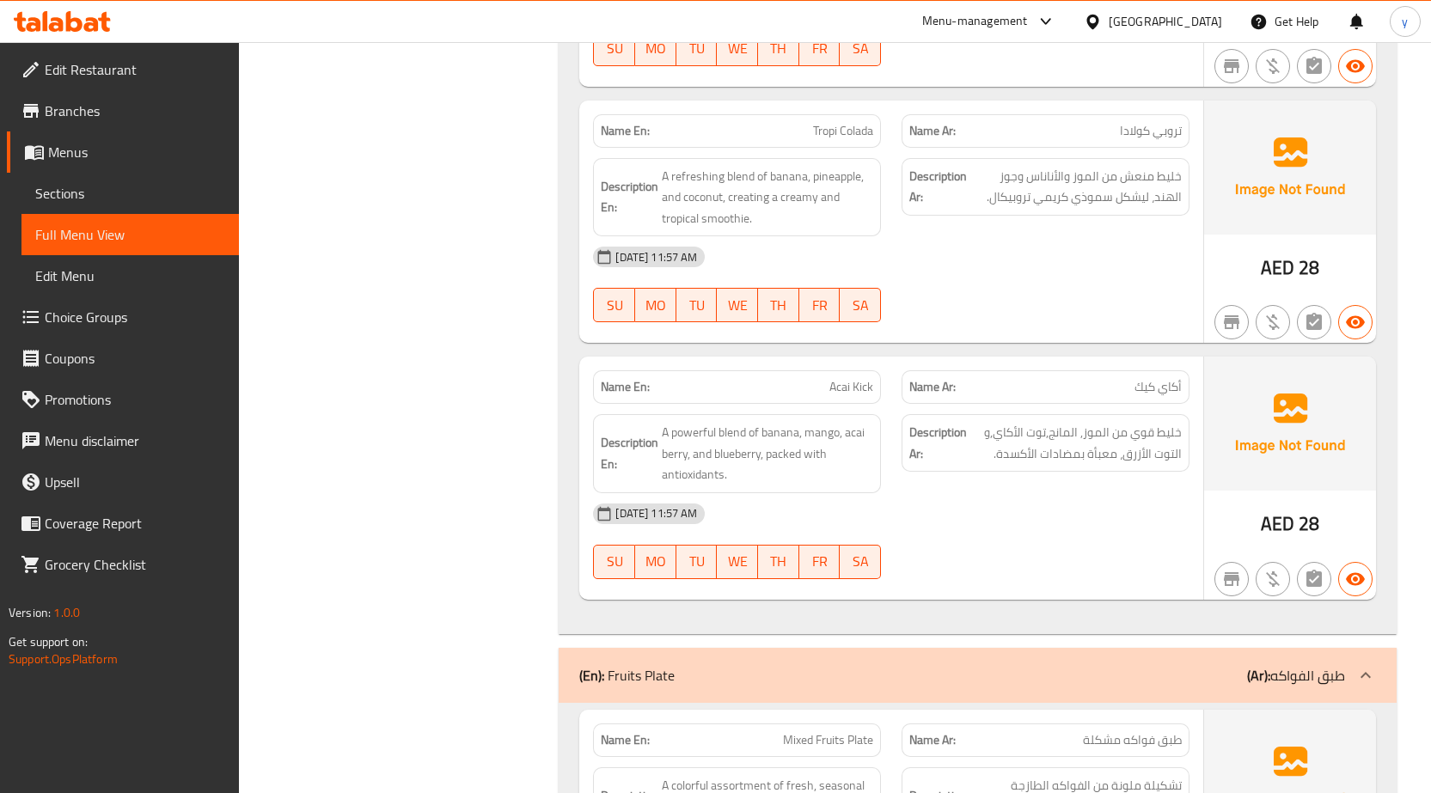
scroll to position [2062, 0]
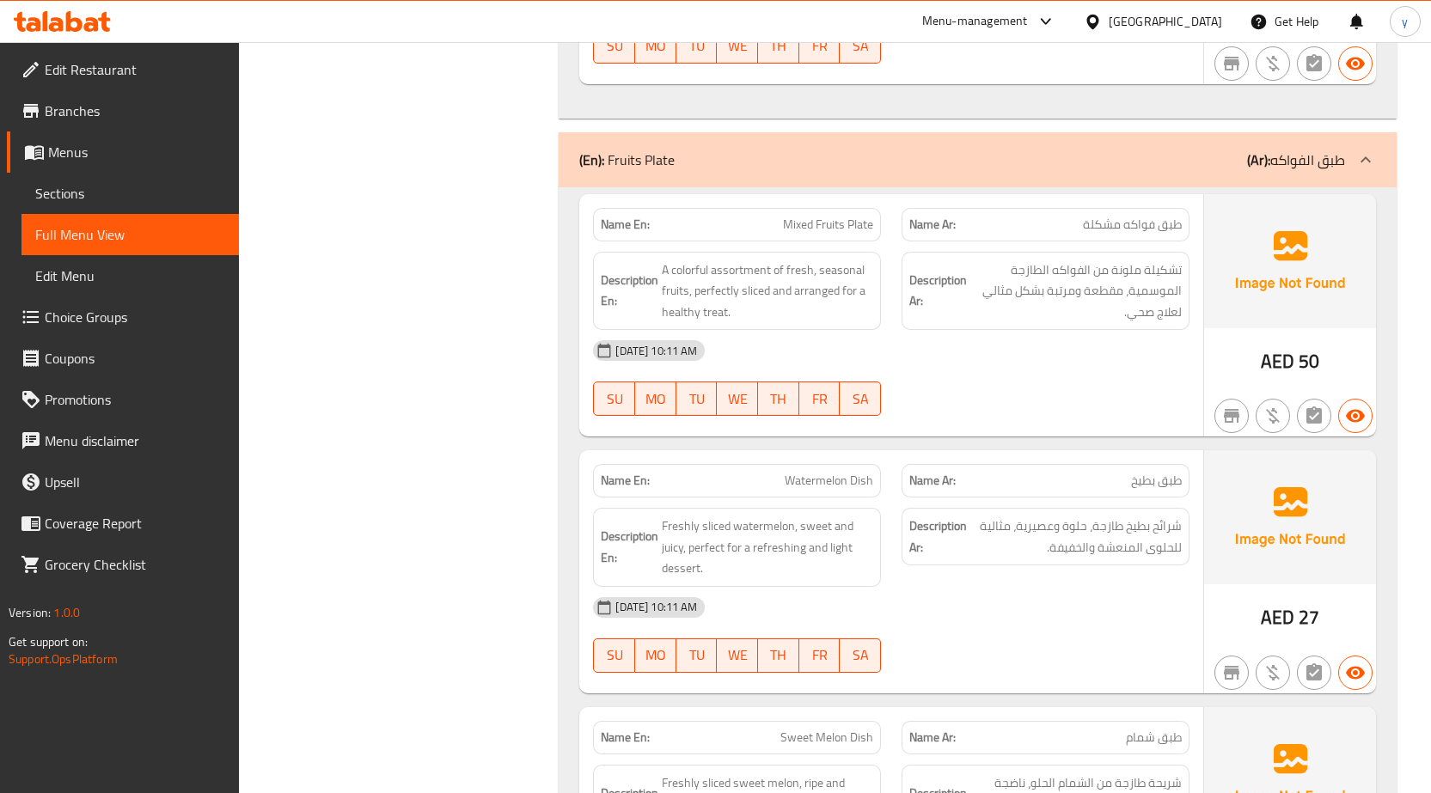
click at [1312, 150] on p "(Ar): طبق الفواكه" at bounding box center [1296, 160] width 98 height 21
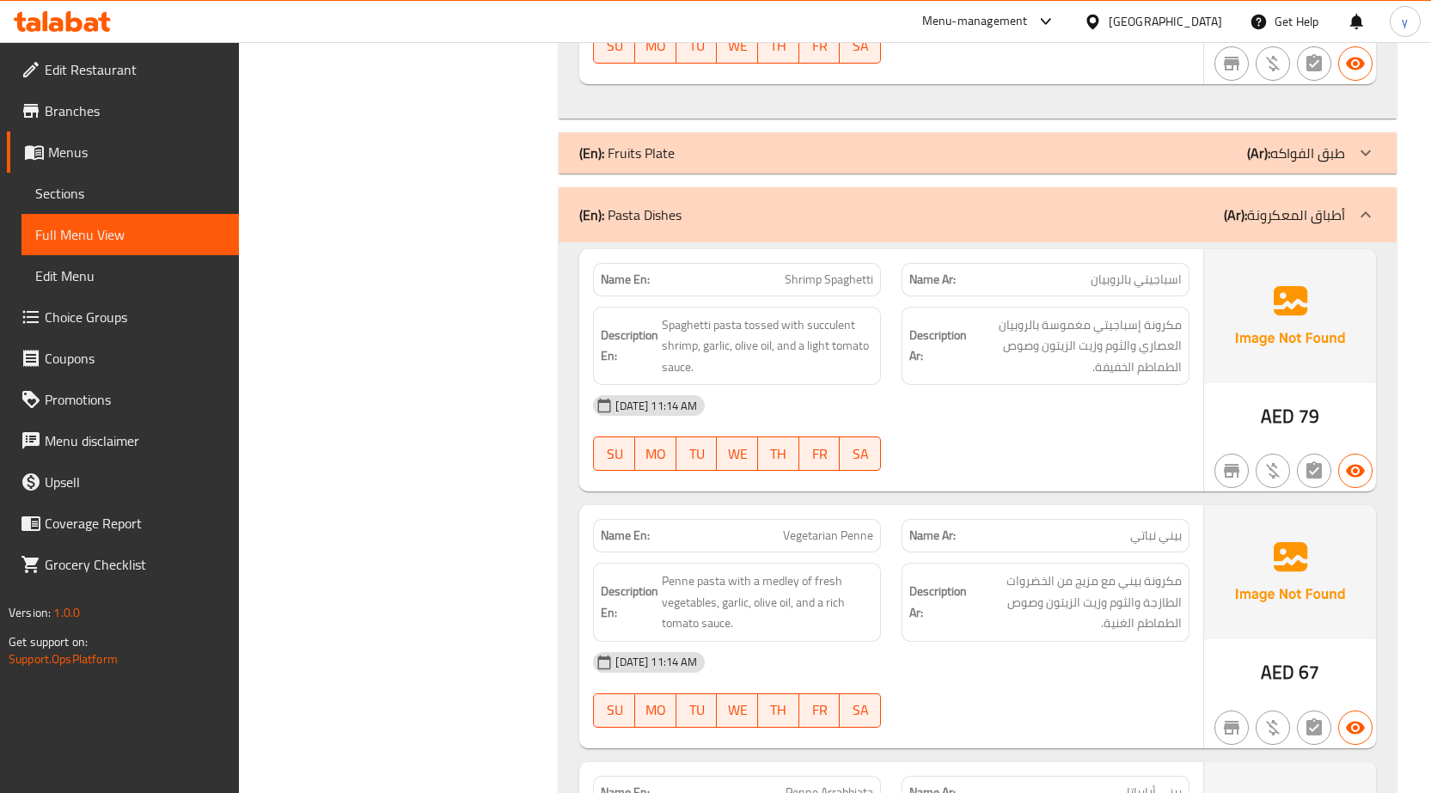
scroll to position [2148, 0]
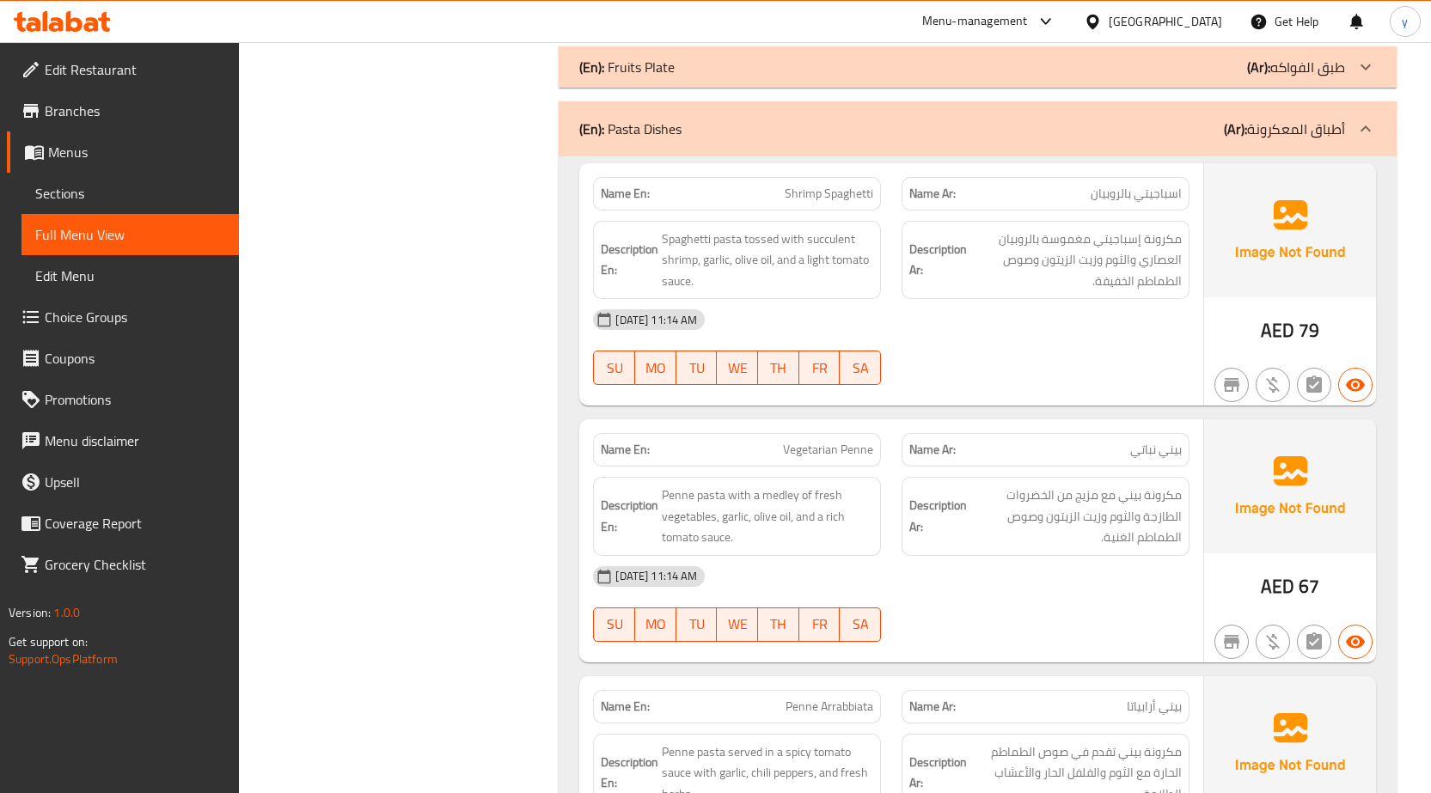
click at [1338, 137] on p "(Ar): أطباق المعكرونة" at bounding box center [1284, 129] width 121 height 21
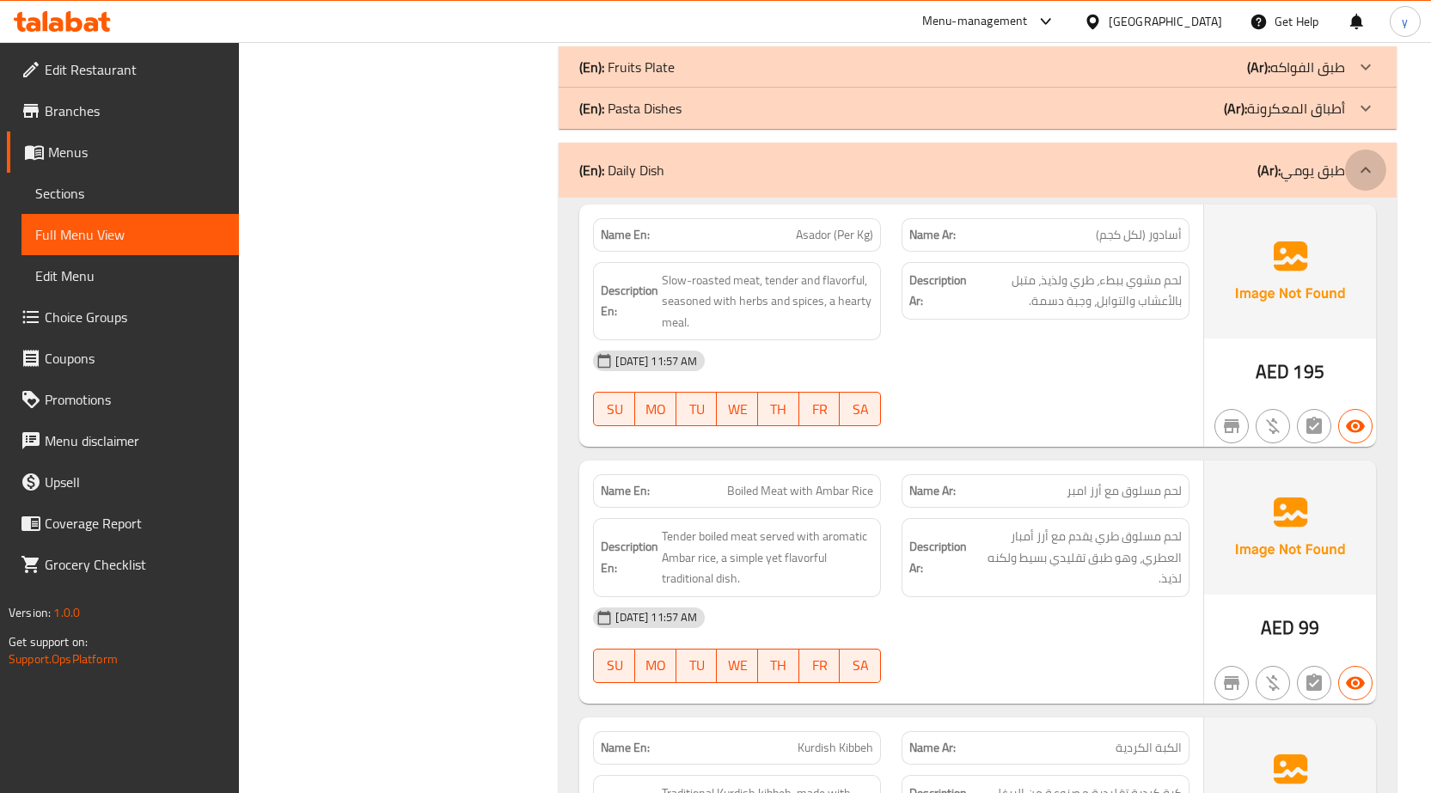
click at [1375, 185] on div at bounding box center [1365, 170] width 41 height 41
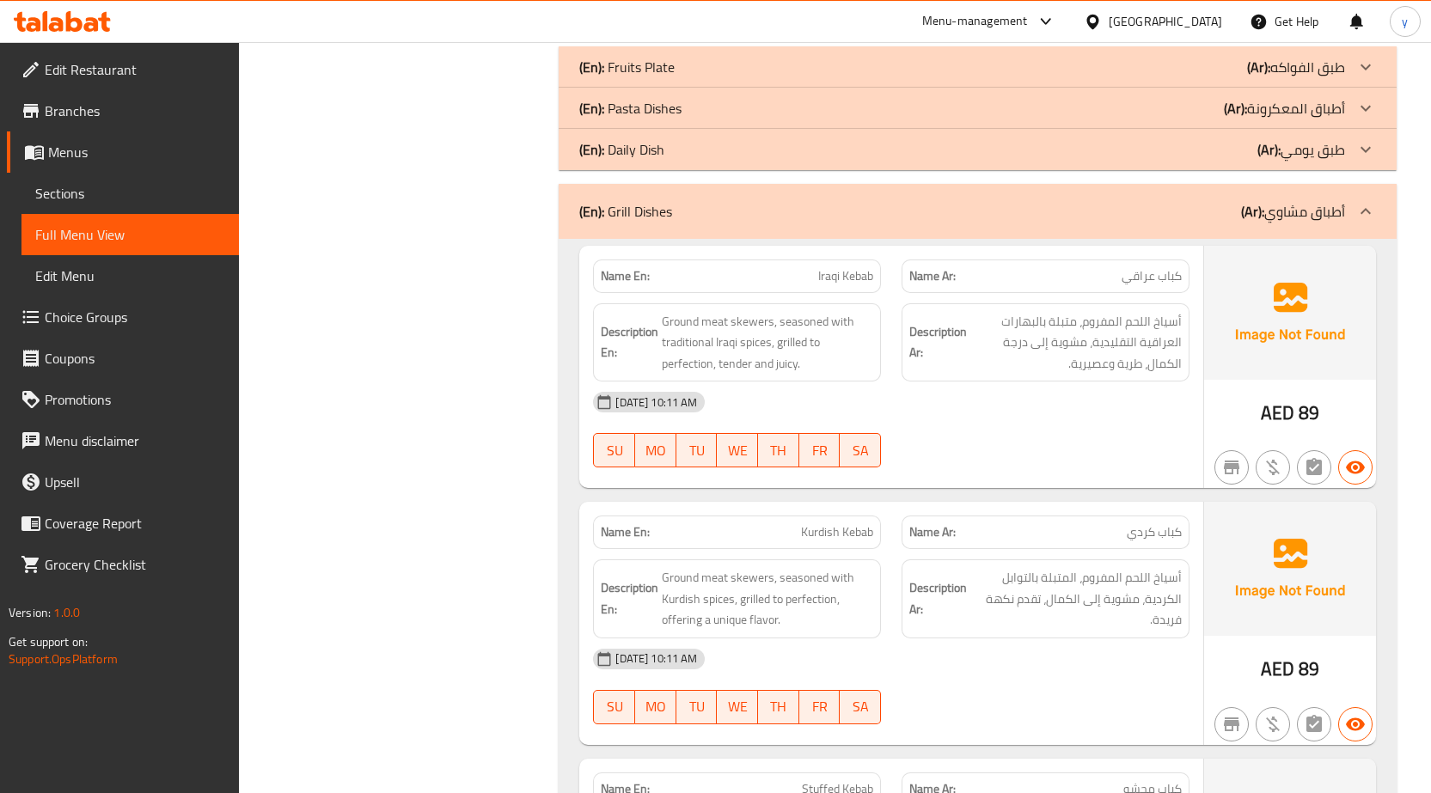
click at [1369, 150] on icon at bounding box center [1365, 149] width 21 height 21
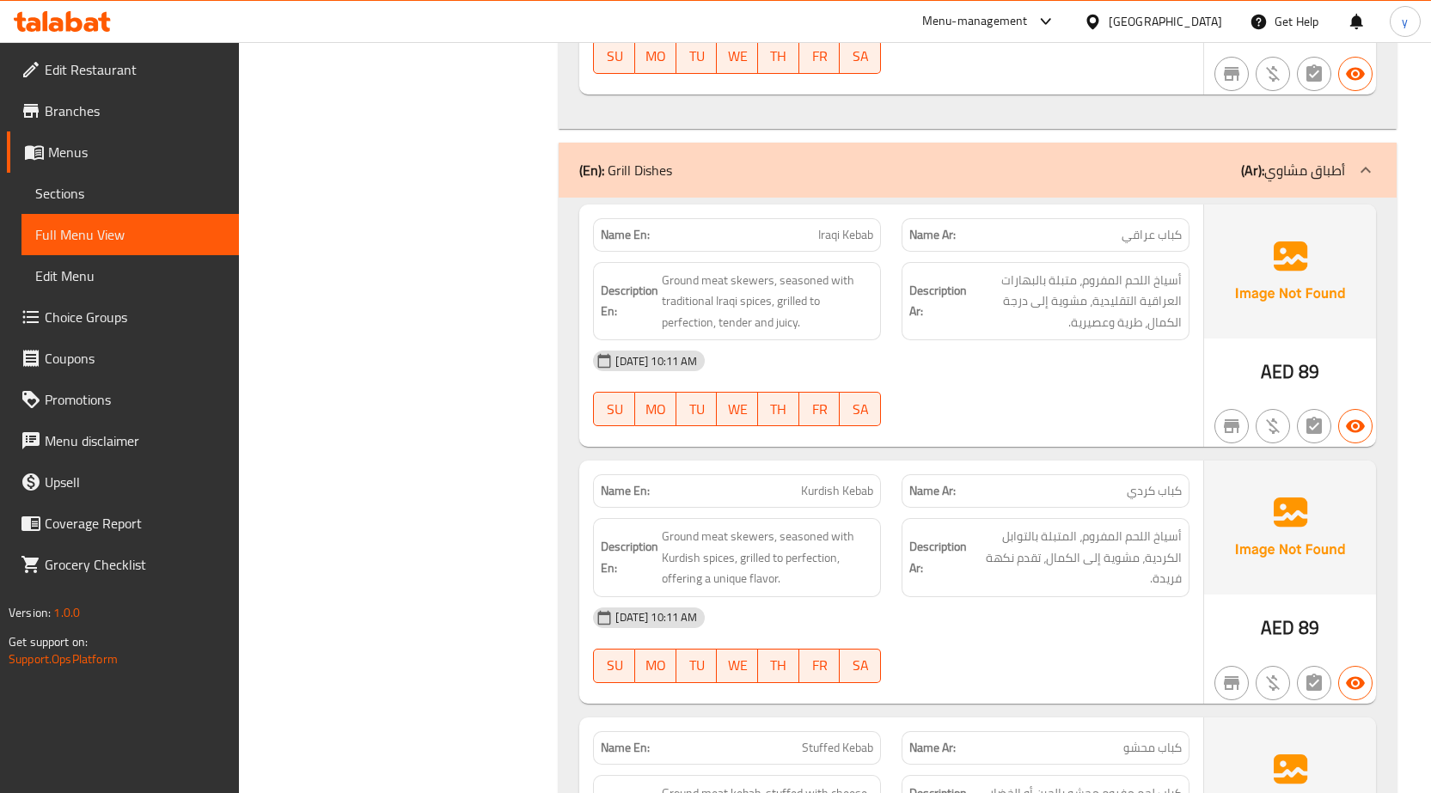
scroll to position [4898, 0]
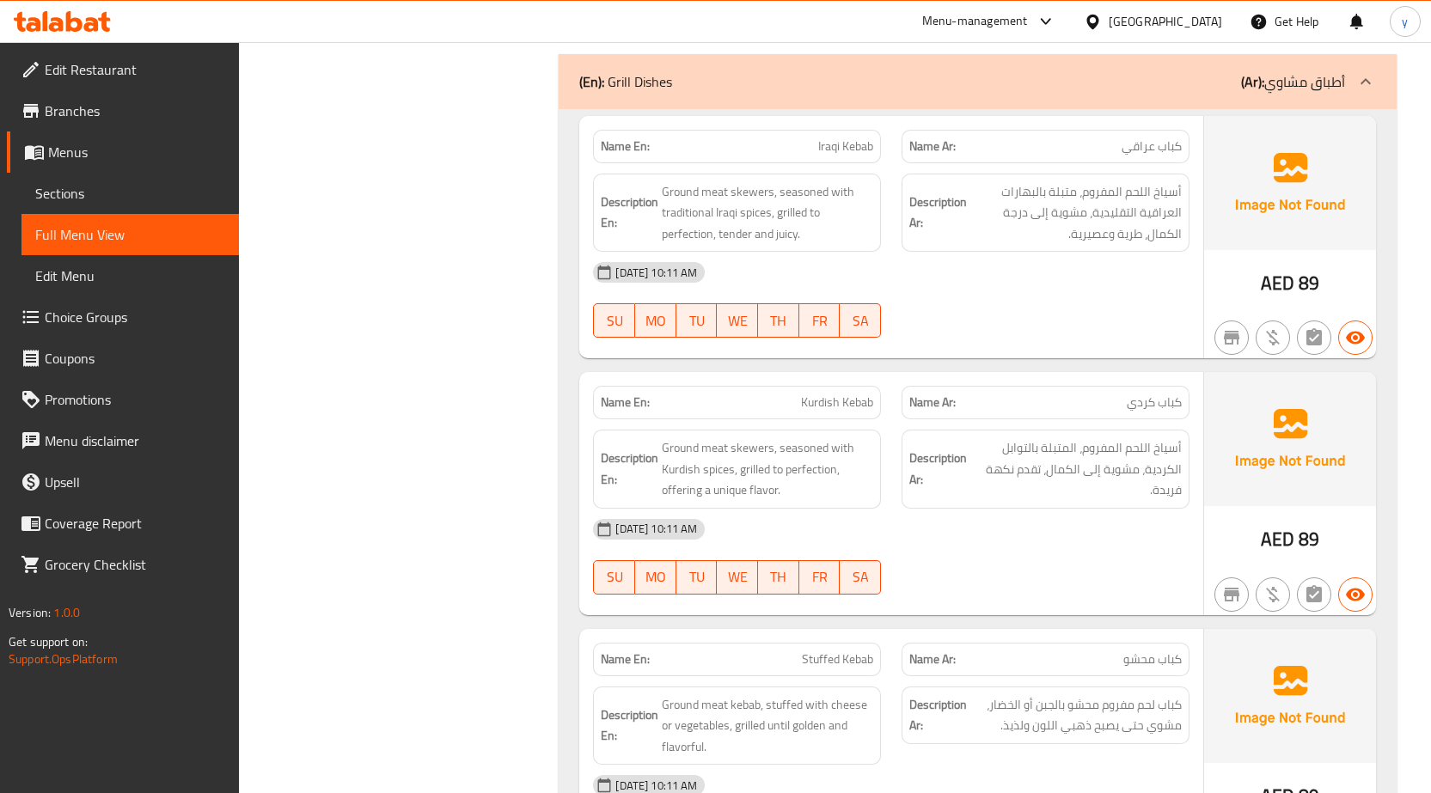
click at [1366, 78] on icon at bounding box center [1365, 81] width 21 height 21
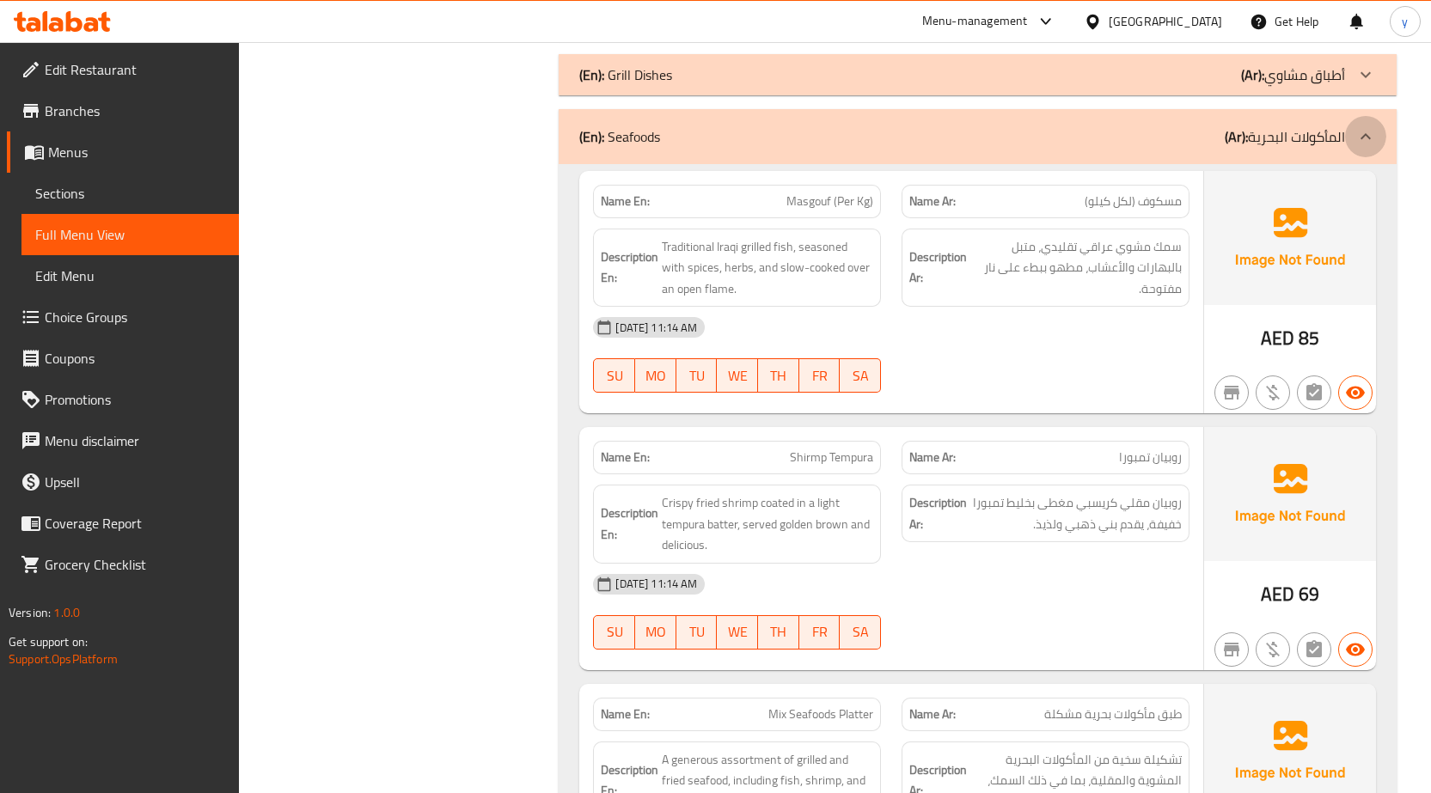
click at [1358, 131] on icon at bounding box center [1365, 136] width 21 height 21
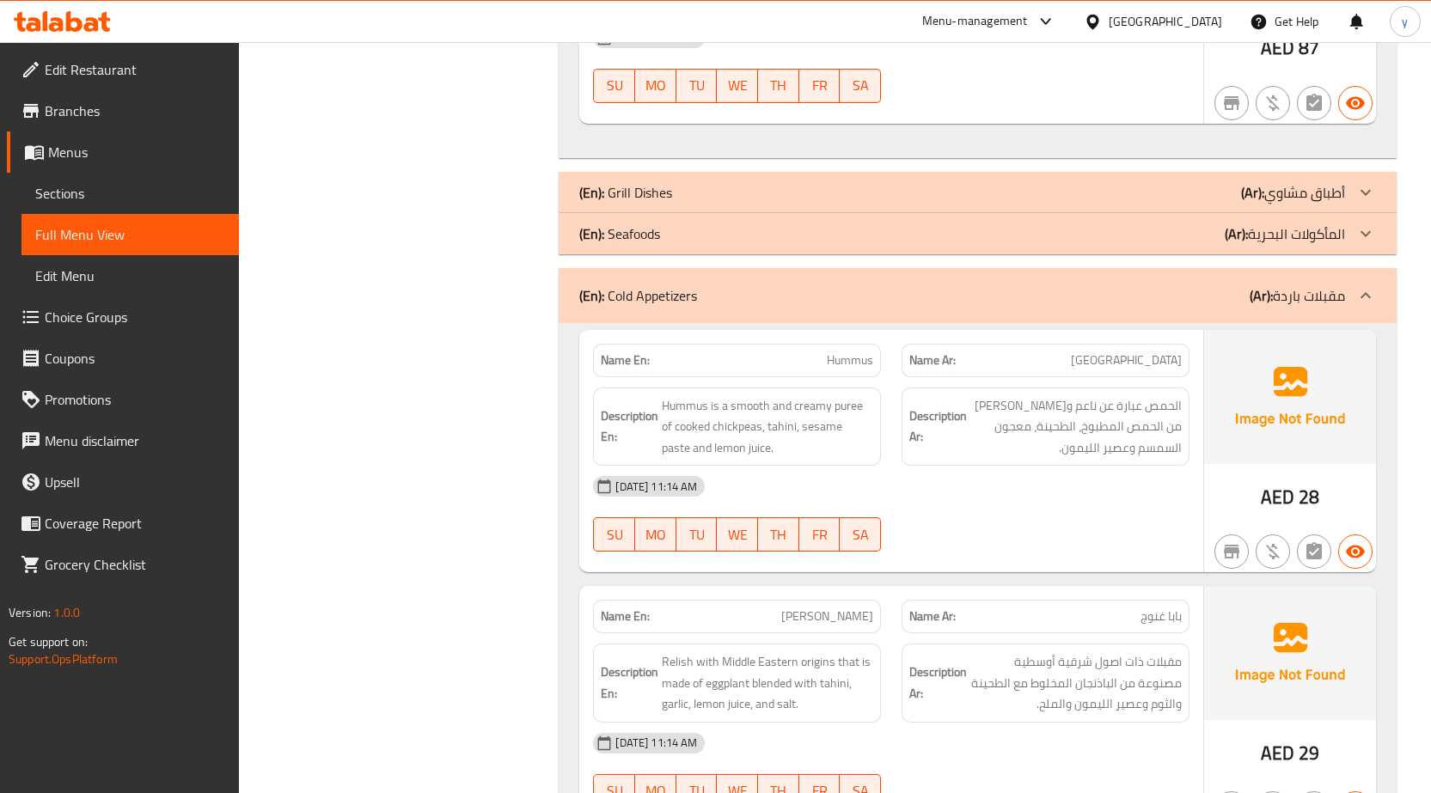
scroll to position [4726, 0]
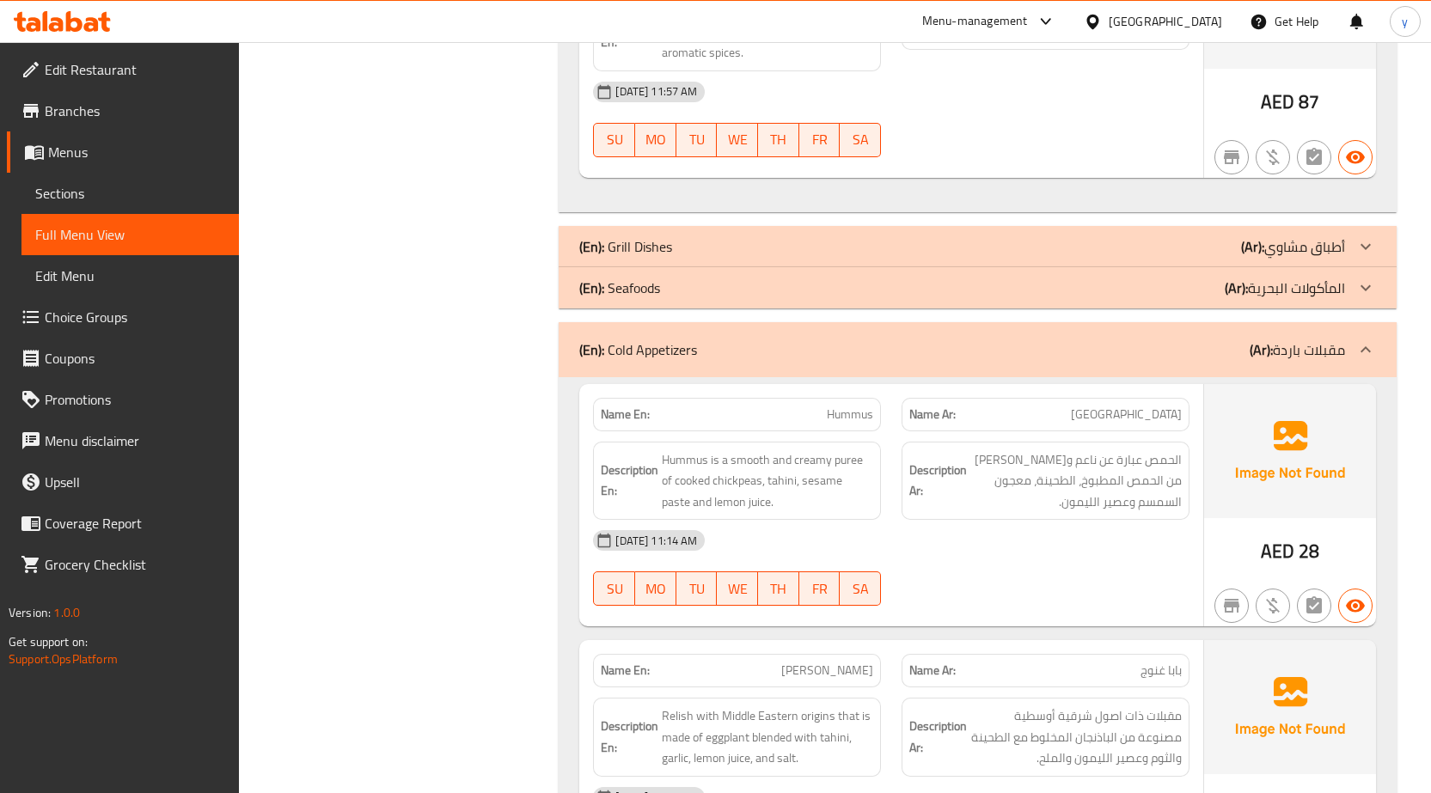
click at [1364, 346] on icon at bounding box center [1365, 349] width 21 height 21
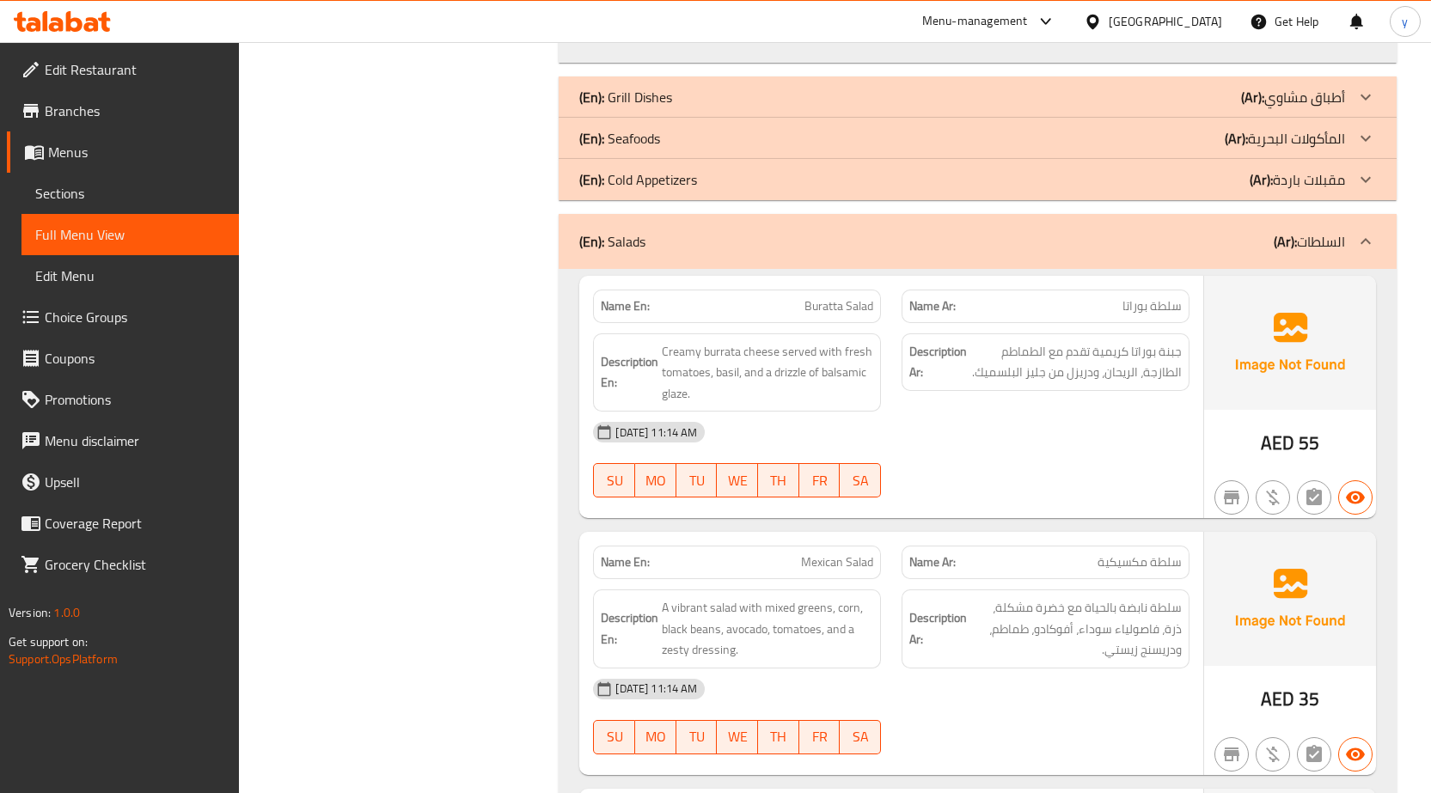
scroll to position [4898, 0]
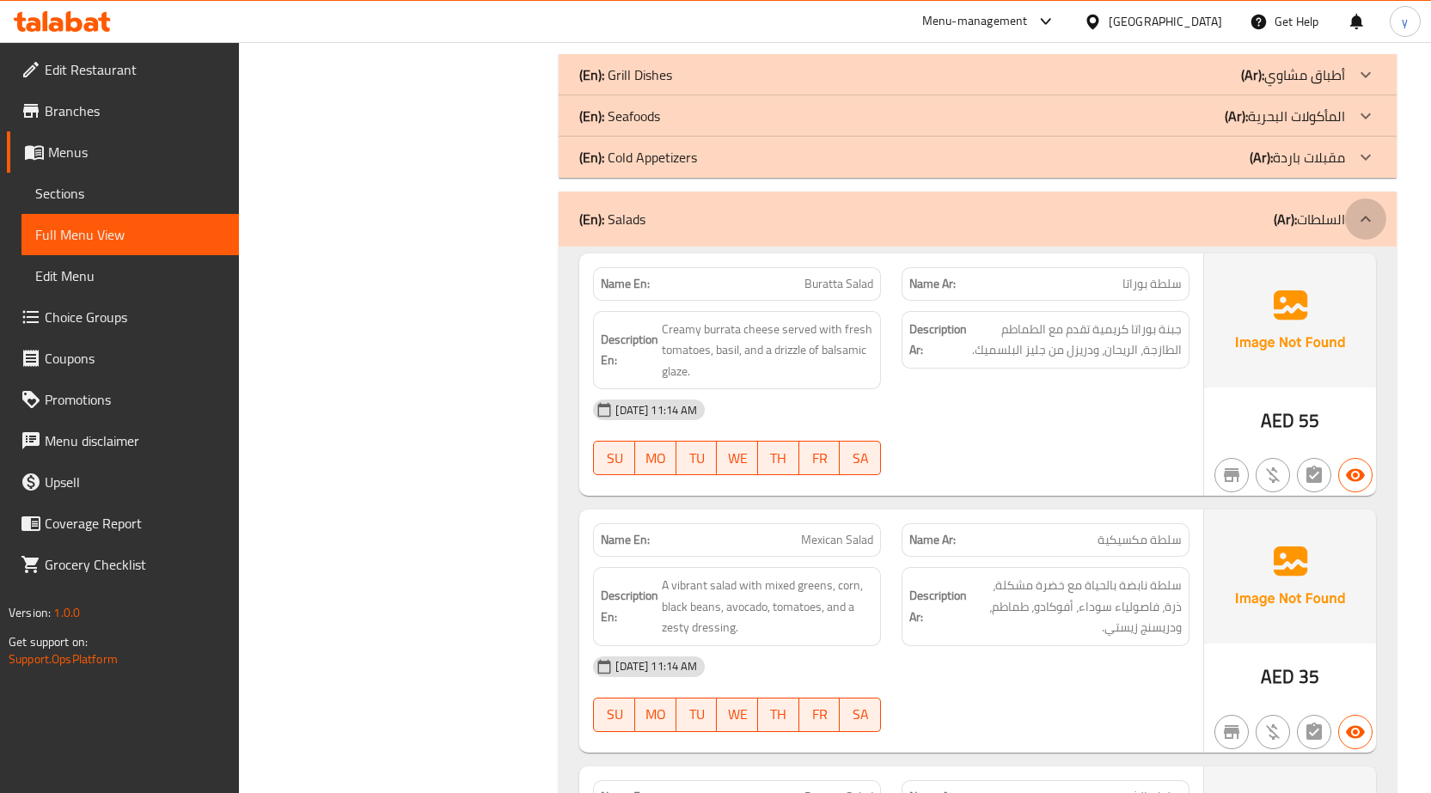
click at [1369, 217] on icon at bounding box center [1365, 219] width 21 height 21
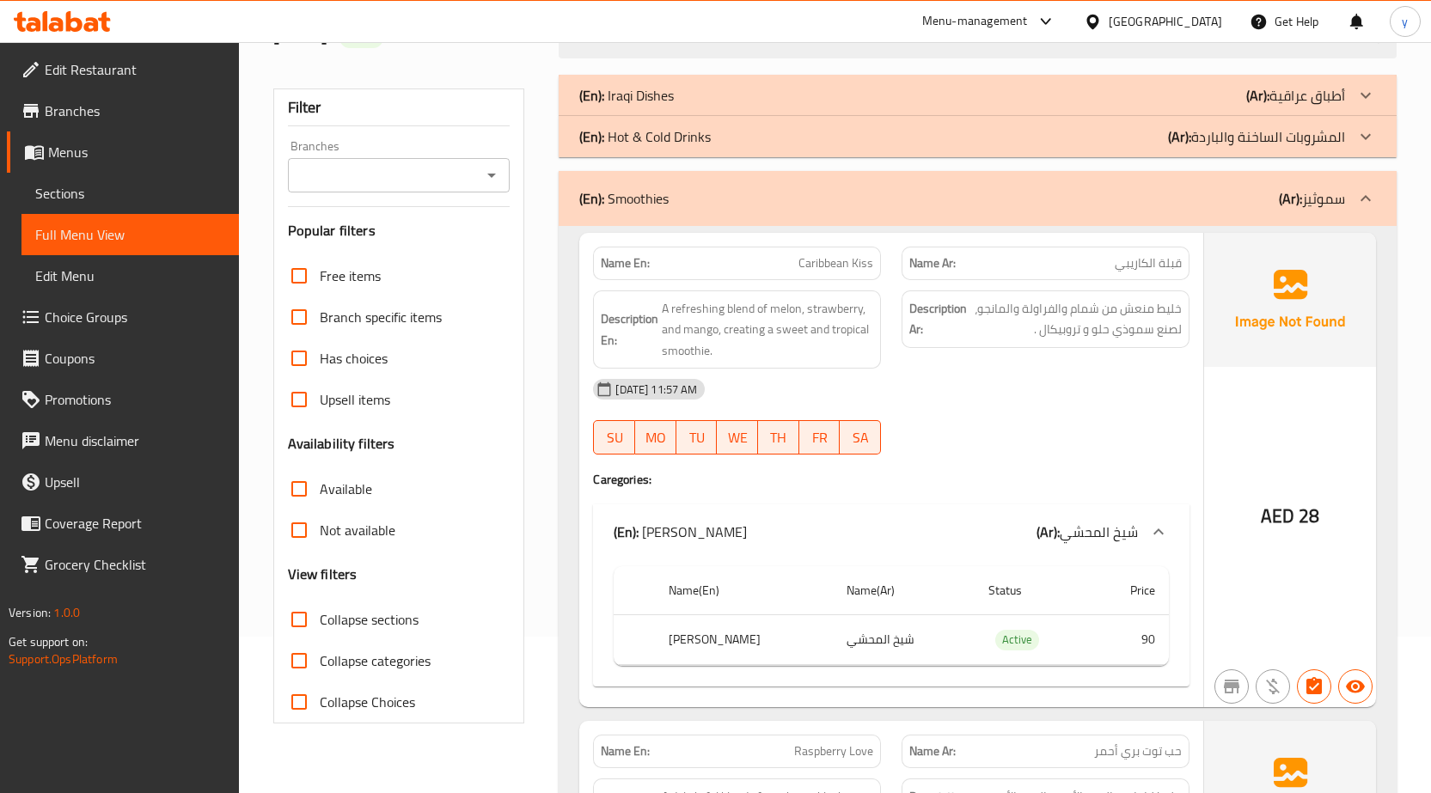
scroll to position [0, 0]
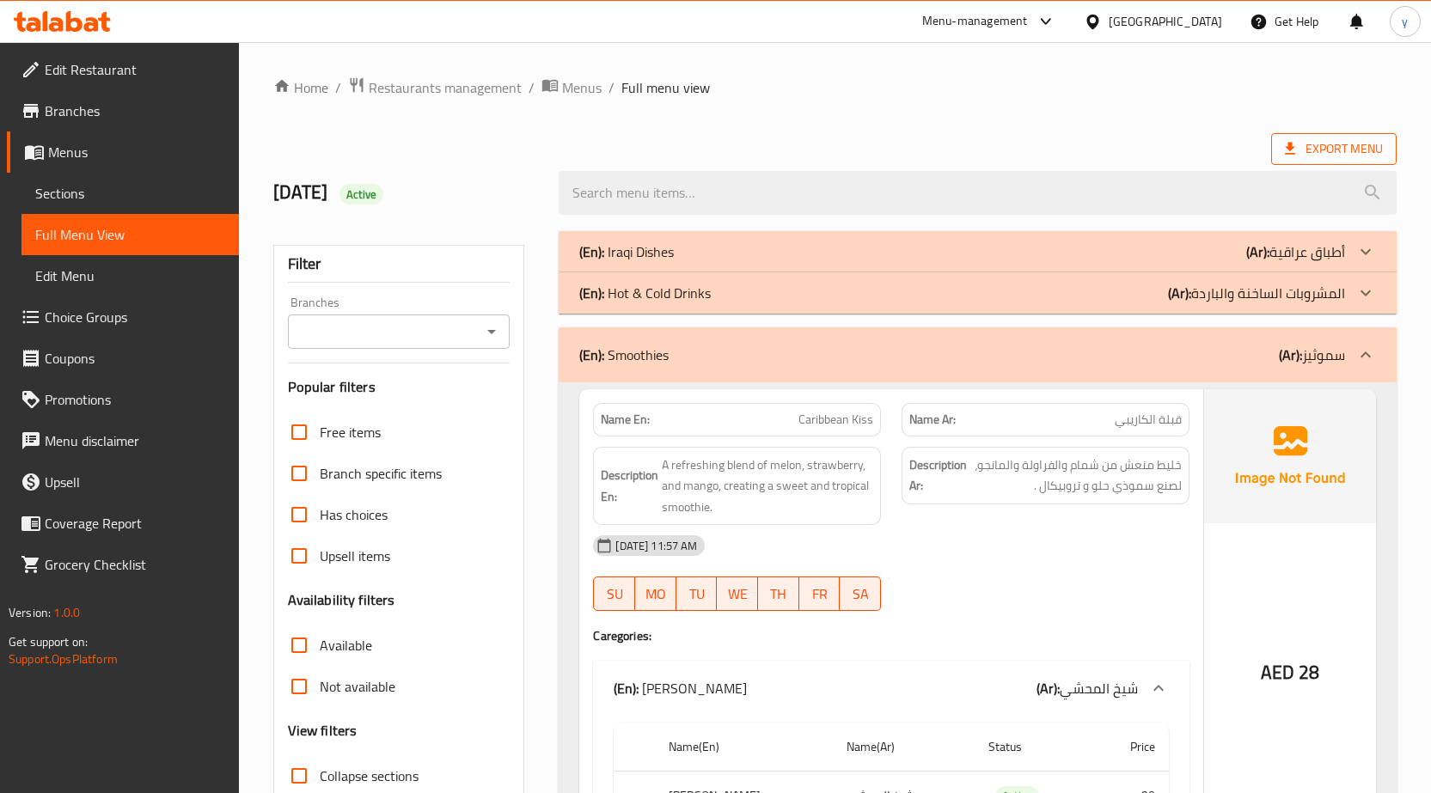
click at [1324, 145] on span "Export Menu" at bounding box center [1334, 148] width 98 height 21
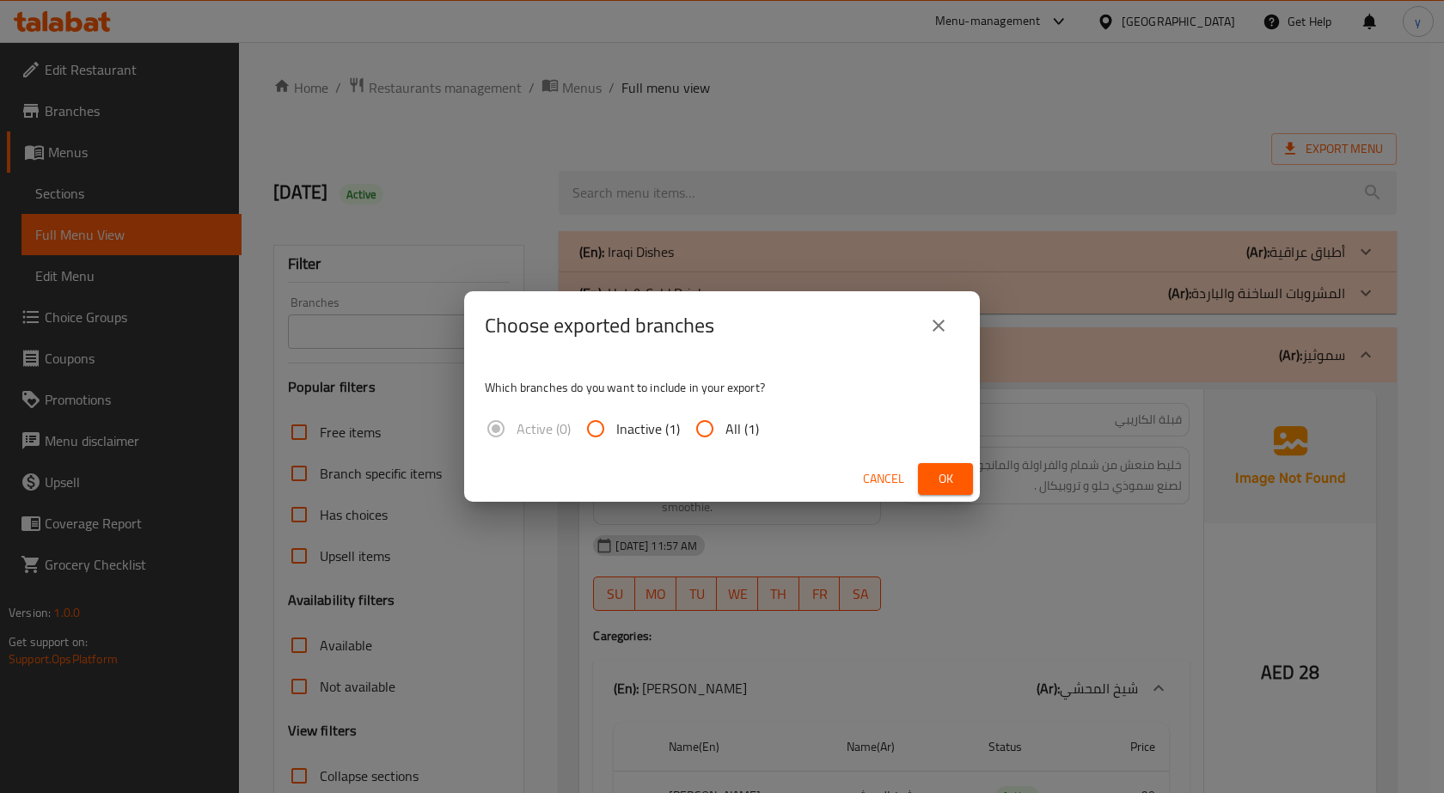
click at [735, 433] on span "All (1)" at bounding box center [742, 429] width 34 height 21
click at [725, 433] on input "All (1)" at bounding box center [704, 428] width 41 height 41
radio input "true"
click at [940, 479] on span "Ok" at bounding box center [945, 478] width 27 height 21
